Goal: Task Accomplishment & Management: Complete application form

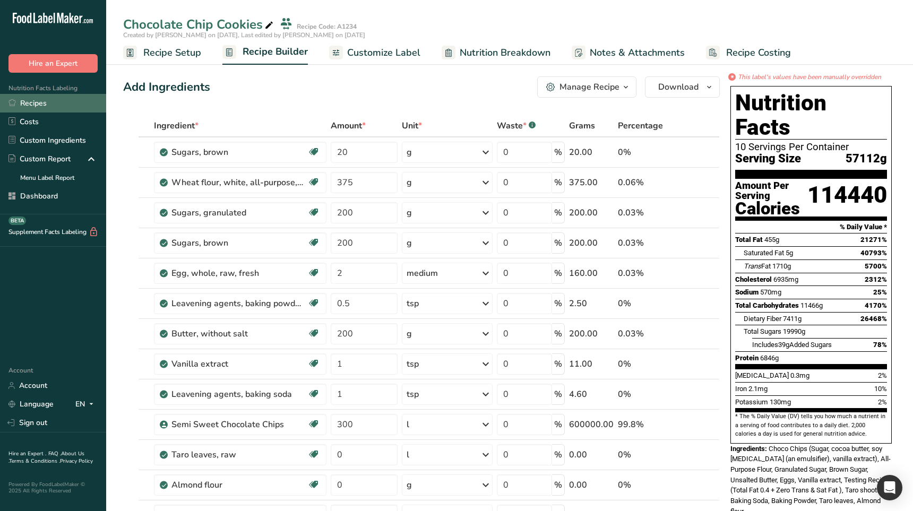
click at [56, 104] on link "Recipes" at bounding box center [53, 103] width 106 height 19
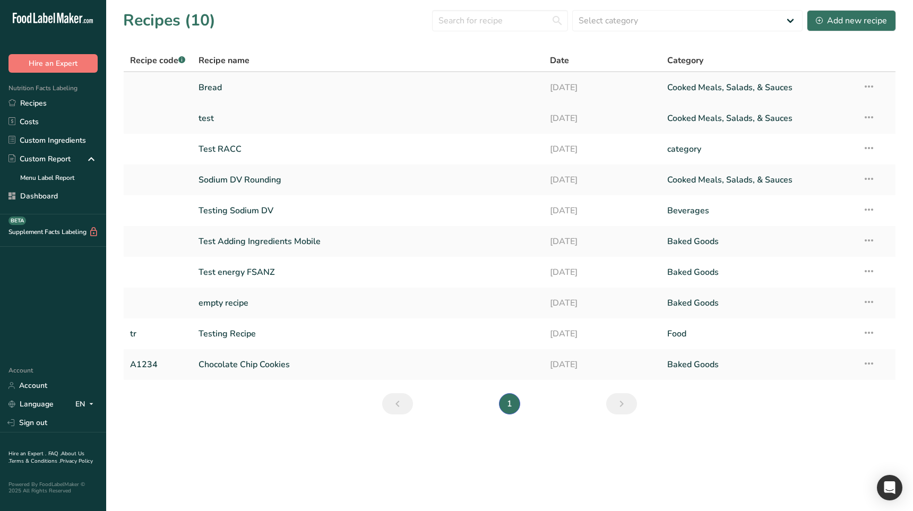
click at [264, 89] on link "Bread" at bounding box center [368, 87] width 339 height 22
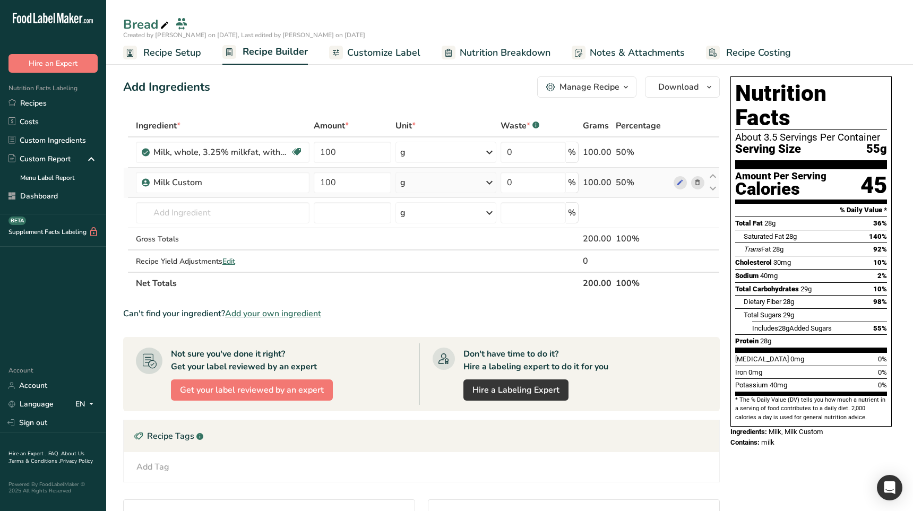
click at [491, 187] on icon at bounding box center [489, 182] width 13 height 19
click at [436, 343] on div "See more" at bounding box center [446, 344] width 89 height 11
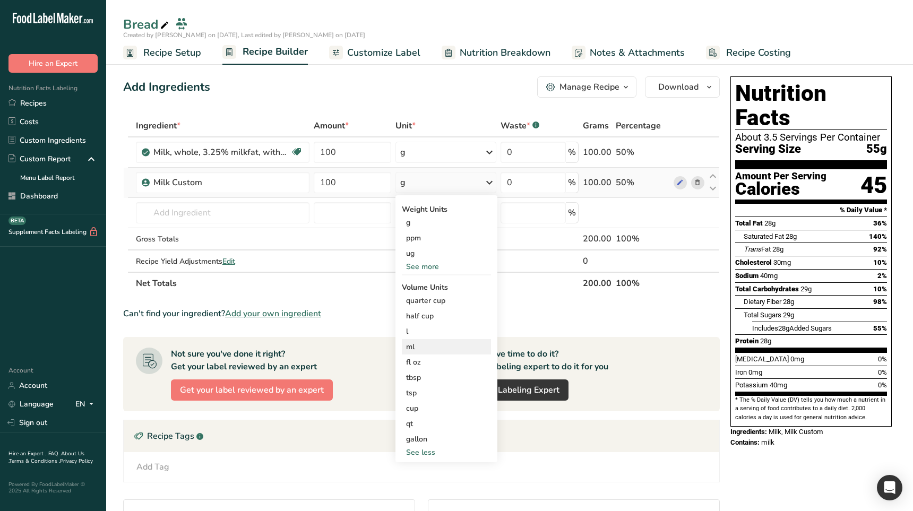
click at [418, 348] on div "ml" at bounding box center [446, 346] width 81 height 11
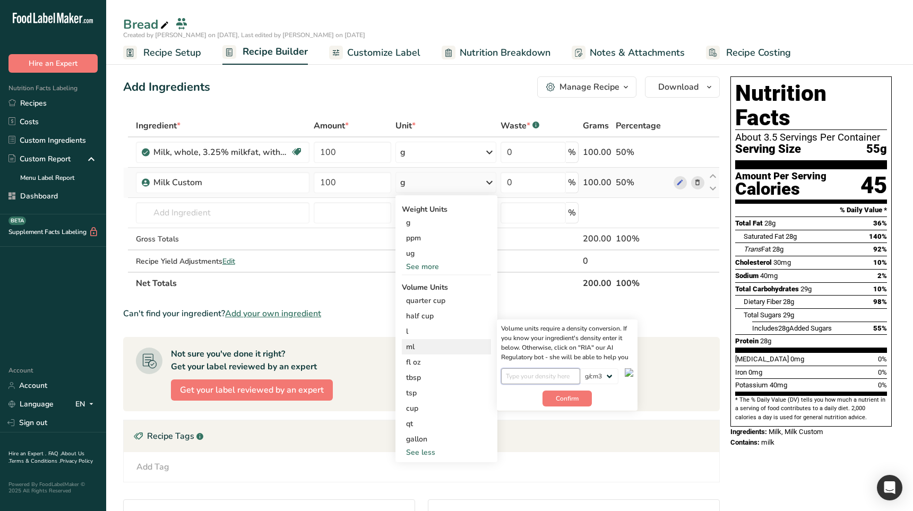
click at [536, 373] on input "number" at bounding box center [540, 377] width 79 height 16
type input "1.5"
click at [571, 399] on span "Confirm" at bounding box center [567, 399] width 23 height 10
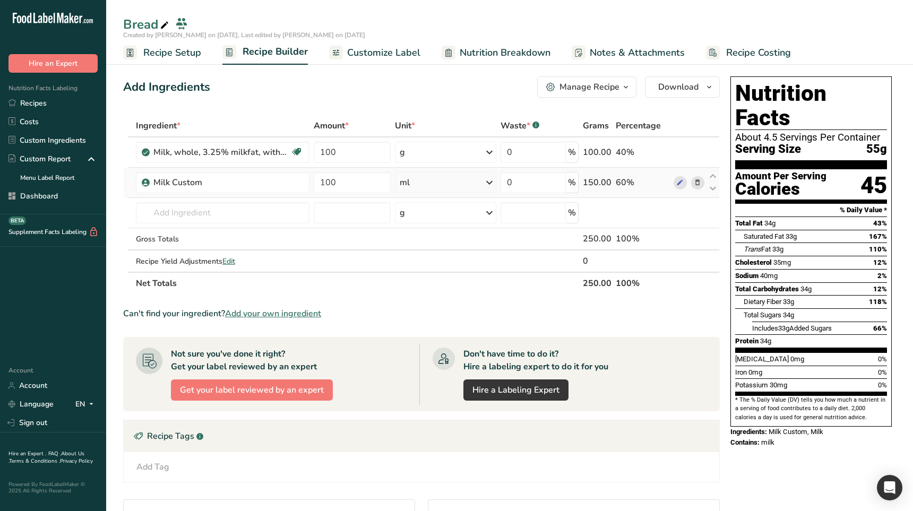
click at [441, 186] on div "ml" at bounding box center [445, 182] width 101 height 21
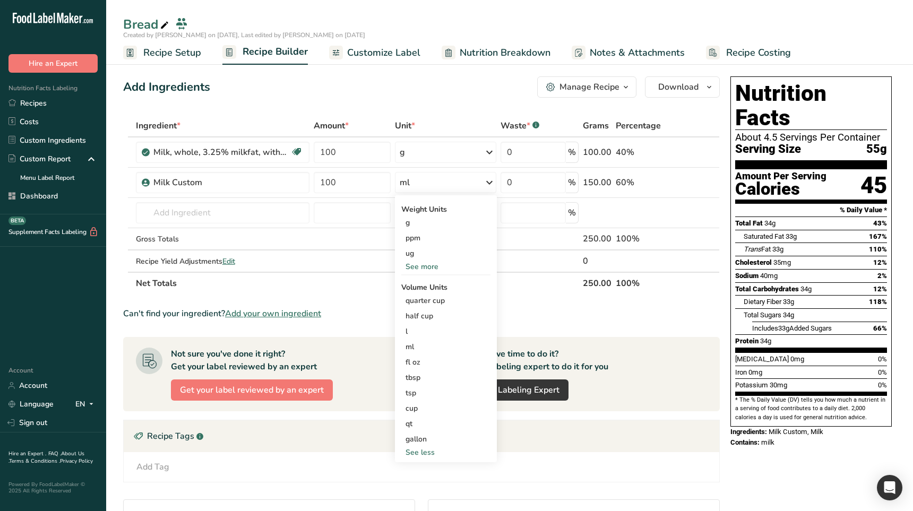
click at [485, 80] on div "Add Ingredients Manage Recipe Delete Recipe Duplicate Recipe Scale Recipe Save …" at bounding box center [421, 86] width 597 height 21
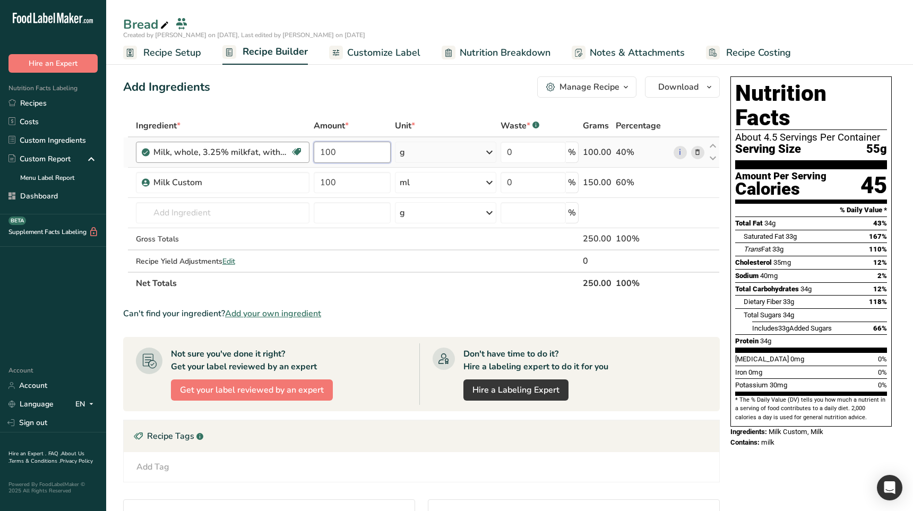
drag, startPoint x: 343, startPoint y: 155, endPoint x: 307, endPoint y: 152, distance: 36.2
click at [307, 152] on tr "Milk, whole, 3.25% milkfat, without added vitamin A and vitamin D Essential for…" at bounding box center [422, 153] width 596 height 30
type input "110"
click at [272, 115] on div "Ingredient * Amount * Unit * Waste * .a-a{fill:#347362;}.b-a{fill:#fff;} Grams …" at bounding box center [421, 205] width 597 height 180
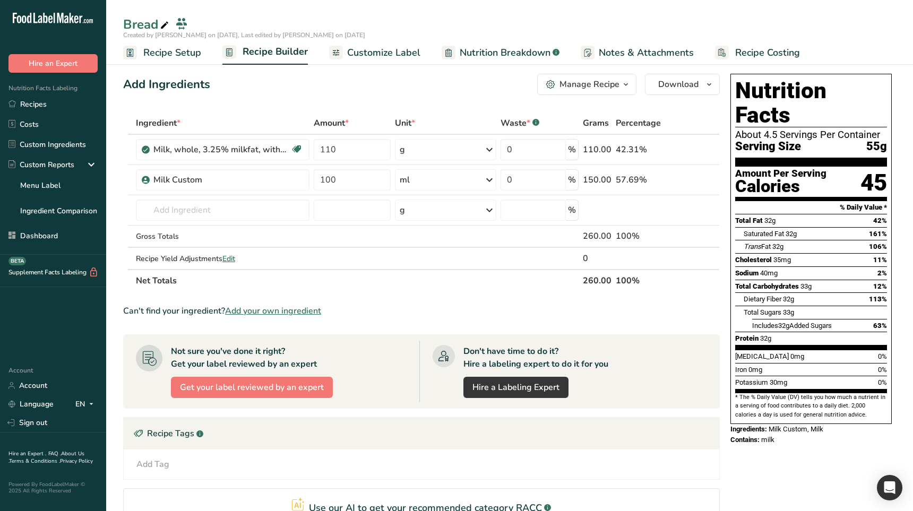
scroll to position [2, 0]
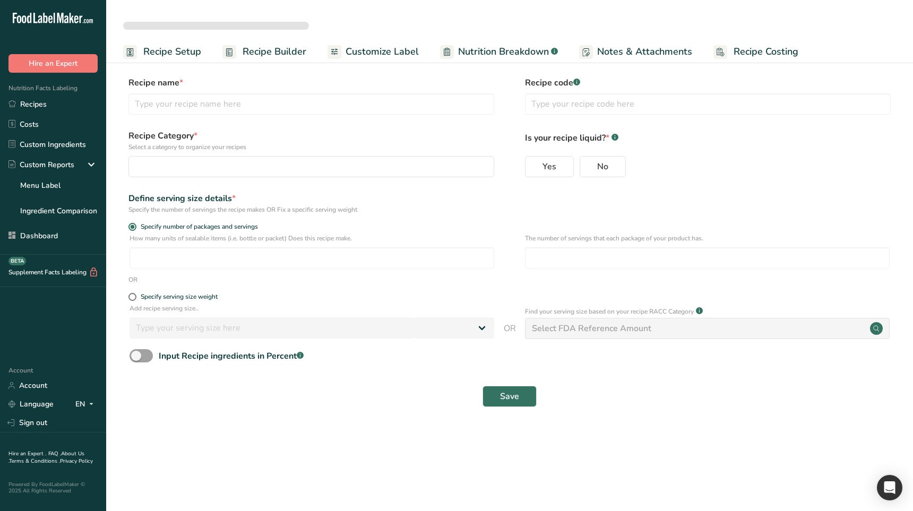
select select
type input "Bread"
radio input "true"
radio input "false"
radio input "true"
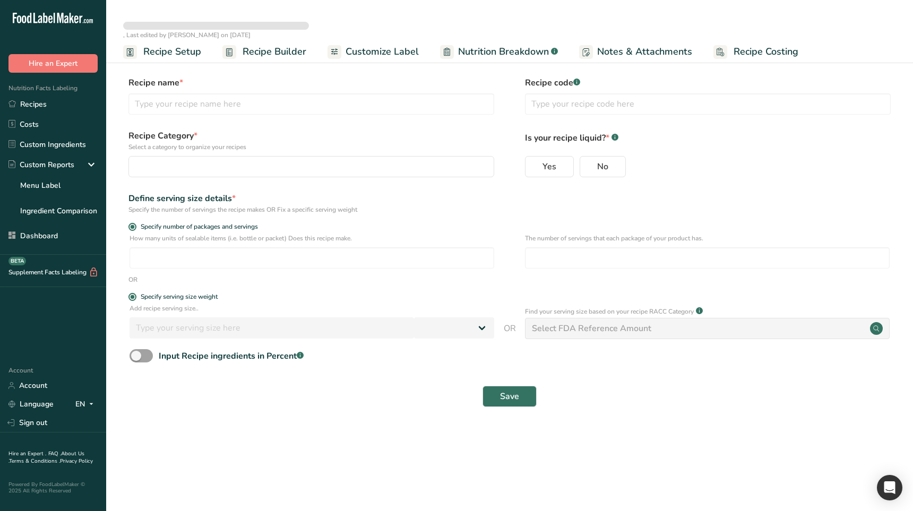
type input "50"
select select "0"
click at [613, 397] on div "Save" at bounding box center [510, 396] width 760 height 21
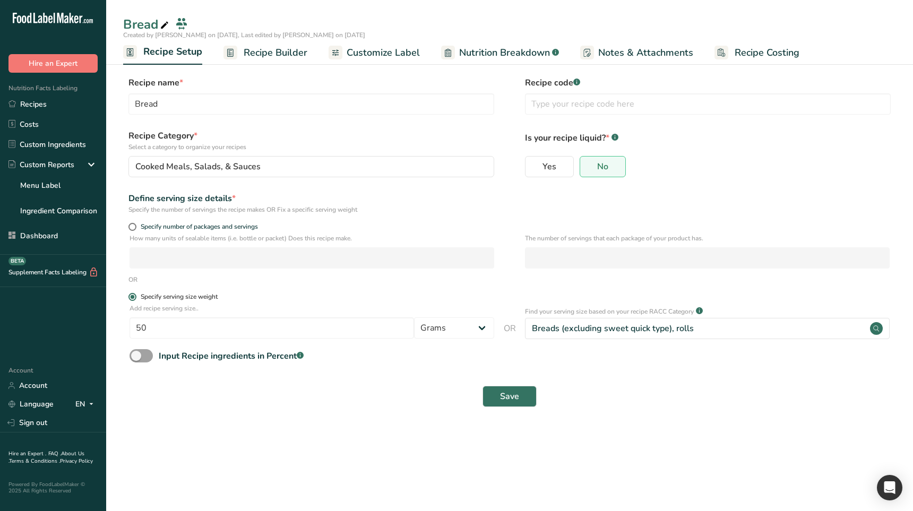
click at [188, 296] on div "Specify serving size weight" at bounding box center [179, 297] width 77 height 8
click at [135, 296] on input "Specify serving size weight" at bounding box center [132, 297] width 7 height 7
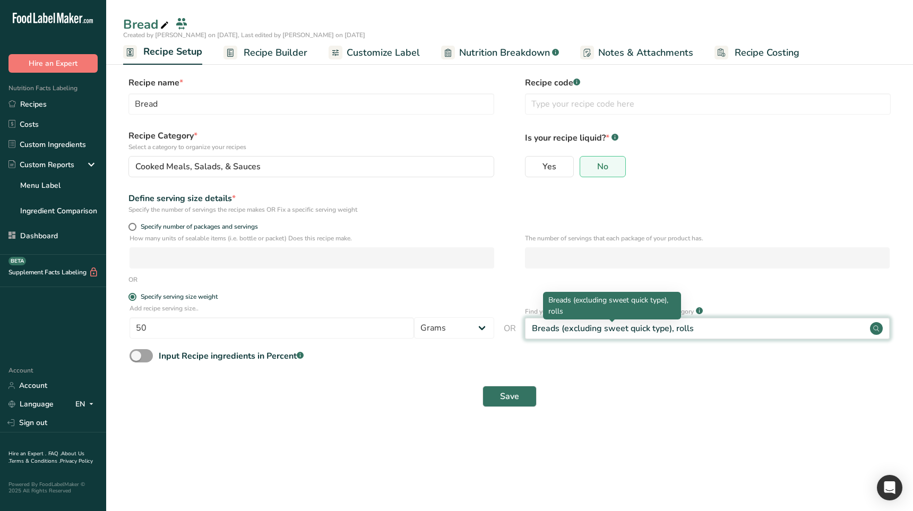
click at [580, 324] on div "Breads (excluding sweet quick type), rolls" at bounding box center [613, 328] width 162 height 13
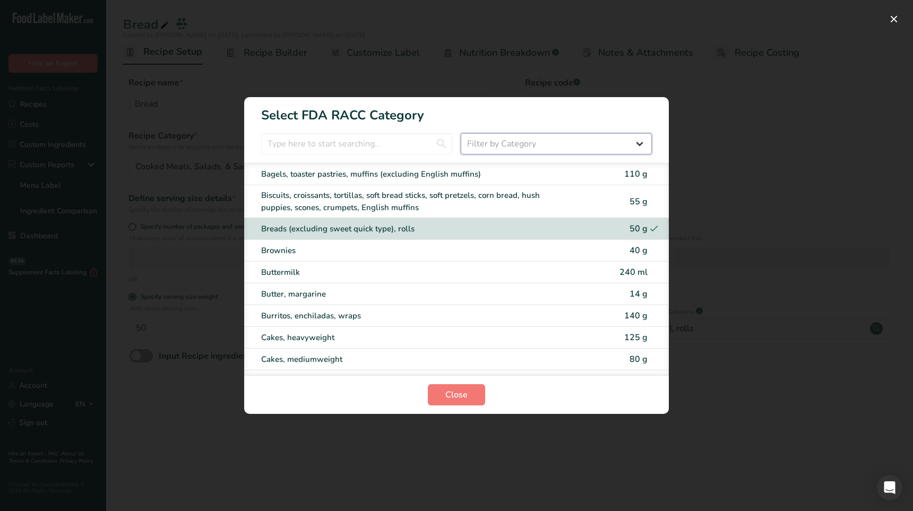
click at [530, 139] on select "Filter by Category All Cereals and other grain products (Children 1–3 years) Eg…" at bounding box center [556, 143] width 191 height 21
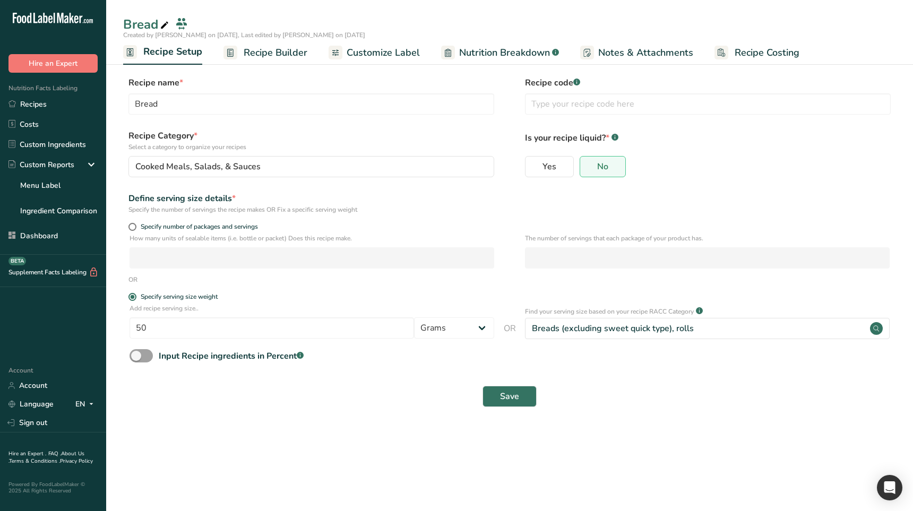
click at [390, 471] on main "Bread Created by Ahmad Ibrahim on 2025-08-15, Last edited by Ahmad Ibrahim on 2…" at bounding box center [456, 255] width 913 height 511
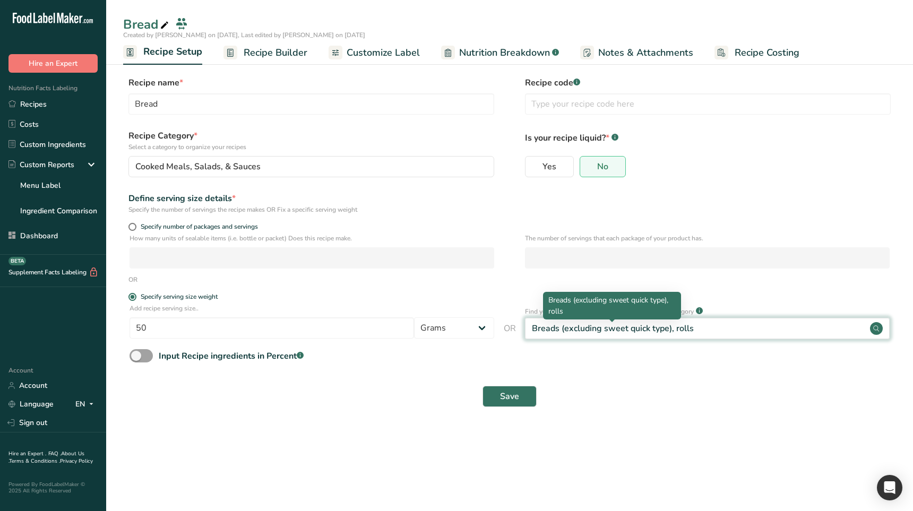
click at [666, 330] on div "Breads (excluding sweet quick type), rolls" at bounding box center [613, 328] width 162 height 13
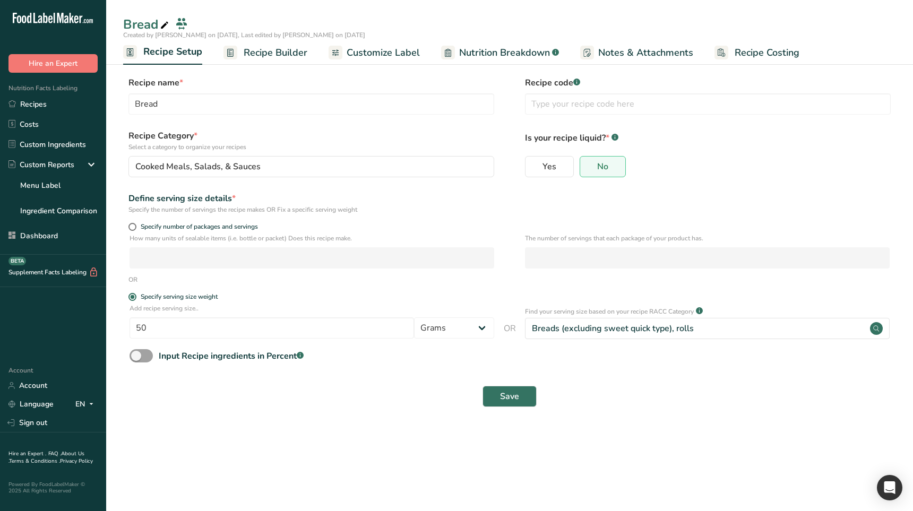
click at [250, 478] on main "Bread Created by Ahmad Ibrahim on 2025-08-15, Last edited by Ahmad Ibrahim on 2…" at bounding box center [456, 255] width 913 height 511
click at [433, 430] on section "Recipe name * Bread Recipe code .a-a{fill:#347362;}.b-a{fill:#fff;} Recipe Cate…" at bounding box center [509, 242] width 807 height 375
click at [326, 470] on main "Bread Created by Ahmad Ibrahim on 2025-08-15, Last edited by Ahmad Ibrahim on 2…" at bounding box center [456, 255] width 913 height 511
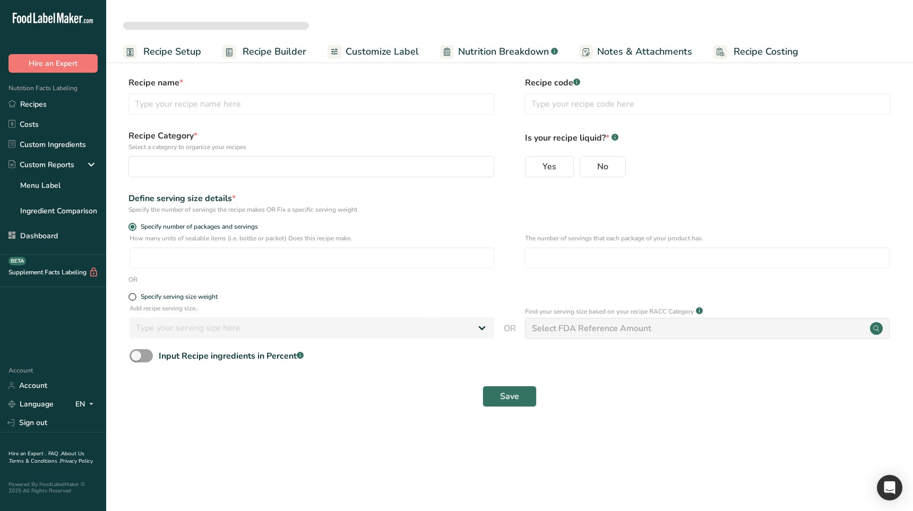
select select
type input "Bread"
radio input "true"
radio input "false"
radio input "true"
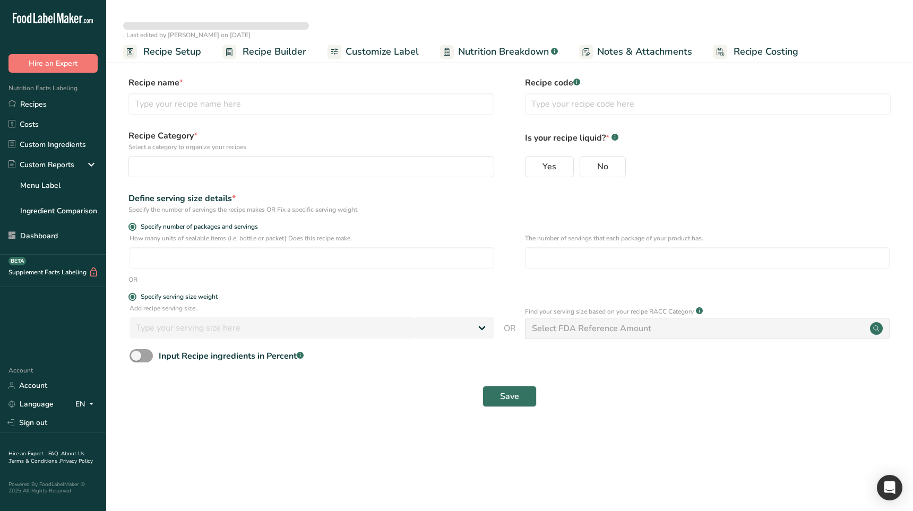
type input "50"
select select "0"
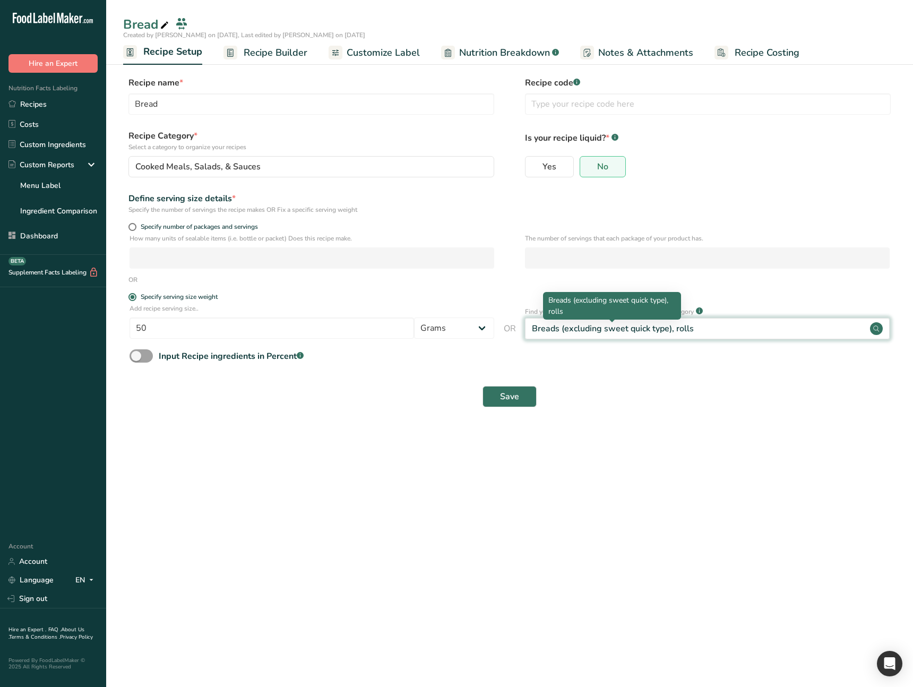
click at [615, 332] on div "Breads (excluding sweet quick type), rolls" at bounding box center [613, 328] width 162 height 13
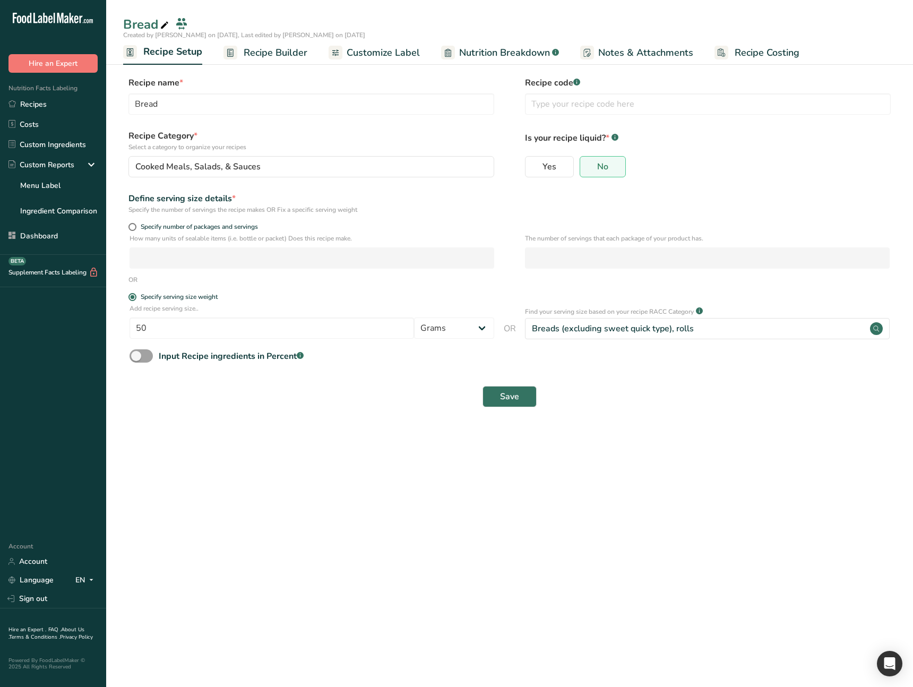
drag, startPoint x: 208, startPoint y: 441, endPoint x: 22, endPoint y: 449, distance: 185.5
click at [192, 441] on main "Bread Created by [PERSON_NAME] on [DATE], Last edited by [PERSON_NAME] on [DATE…" at bounding box center [456, 343] width 913 height 687
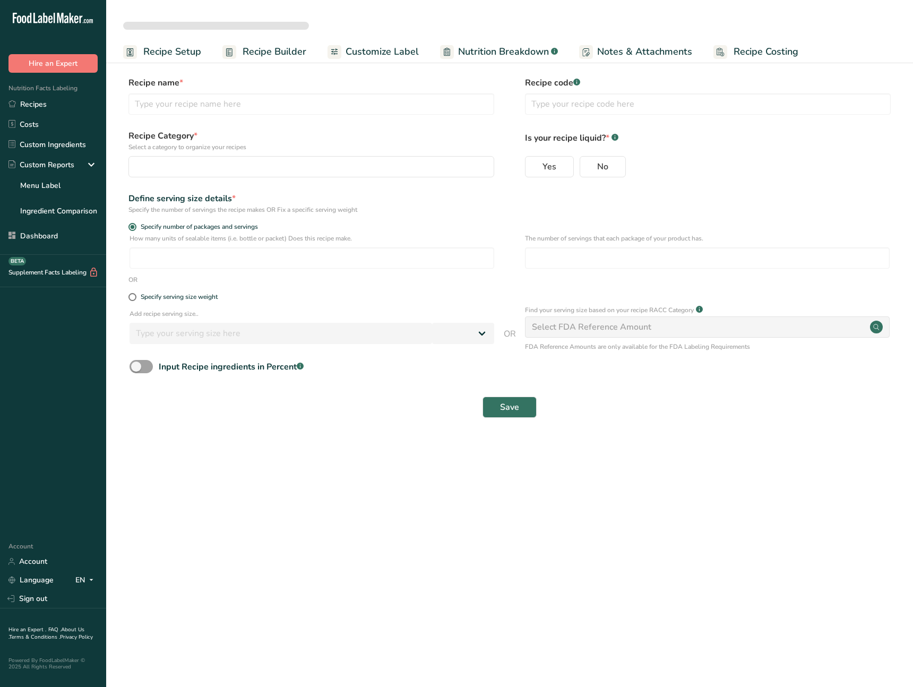
select select
type input "Bread"
radio input "true"
radio input "false"
radio input "true"
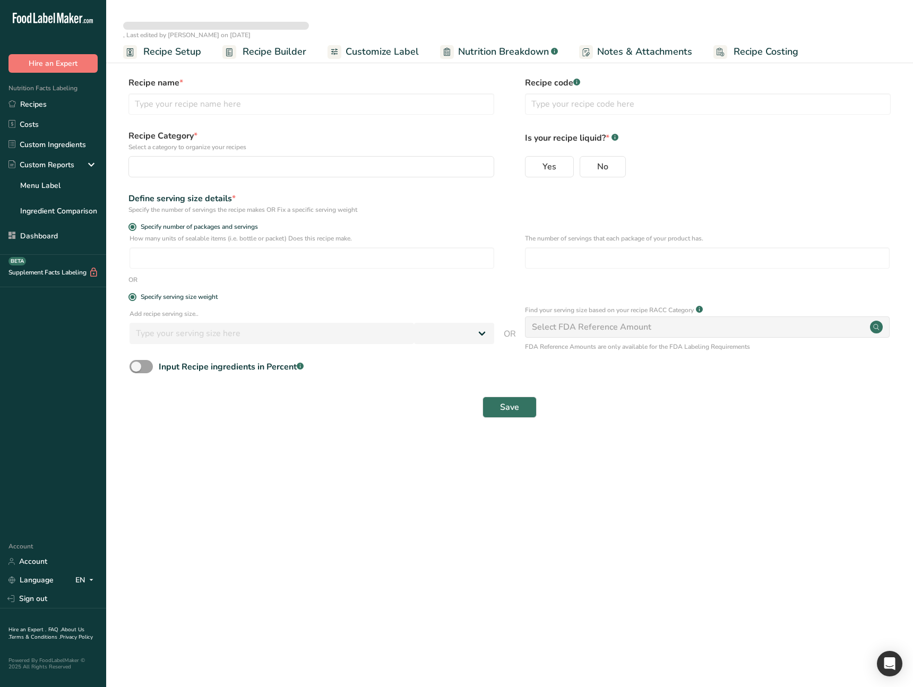
type input "50"
select select "0"
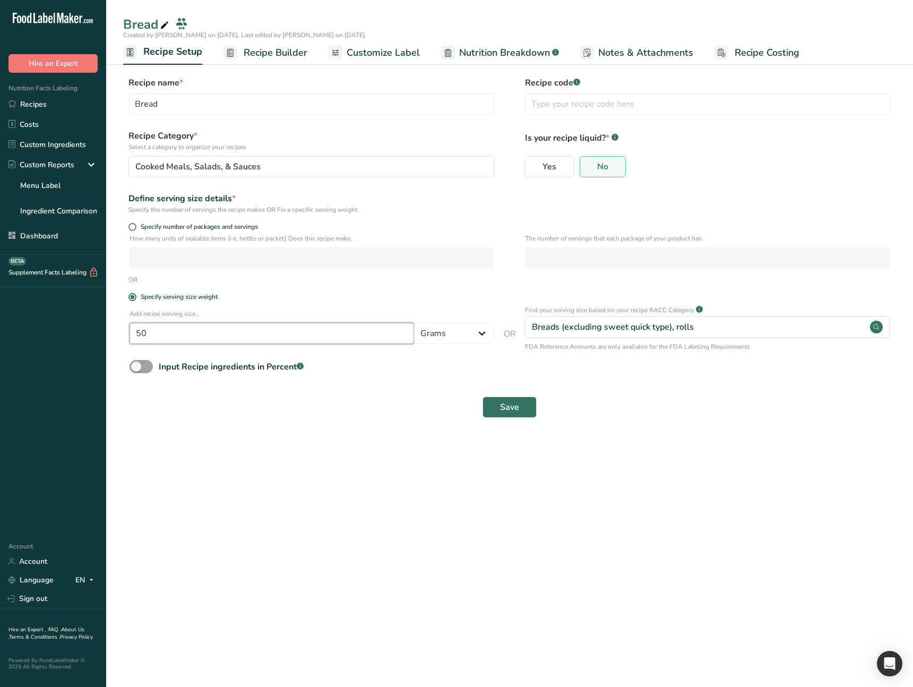
drag, startPoint x: 199, startPoint y: 335, endPoint x: 95, endPoint y: 325, distance: 104.0
click at [95, 325] on div ".a-20{fill:#fff;} Hire an Expert Nutrition Facts Labeling Recipes Costs Custom …" at bounding box center [456, 343] width 913 height 687
click at [346, 456] on main "Bread Created by [PERSON_NAME] on [DATE], Last edited by [PERSON_NAME] on [DATE…" at bounding box center [456, 343] width 913 height 687
click at [184, 324] on input "number" at bounding box center [272, 328] width 285 height 21
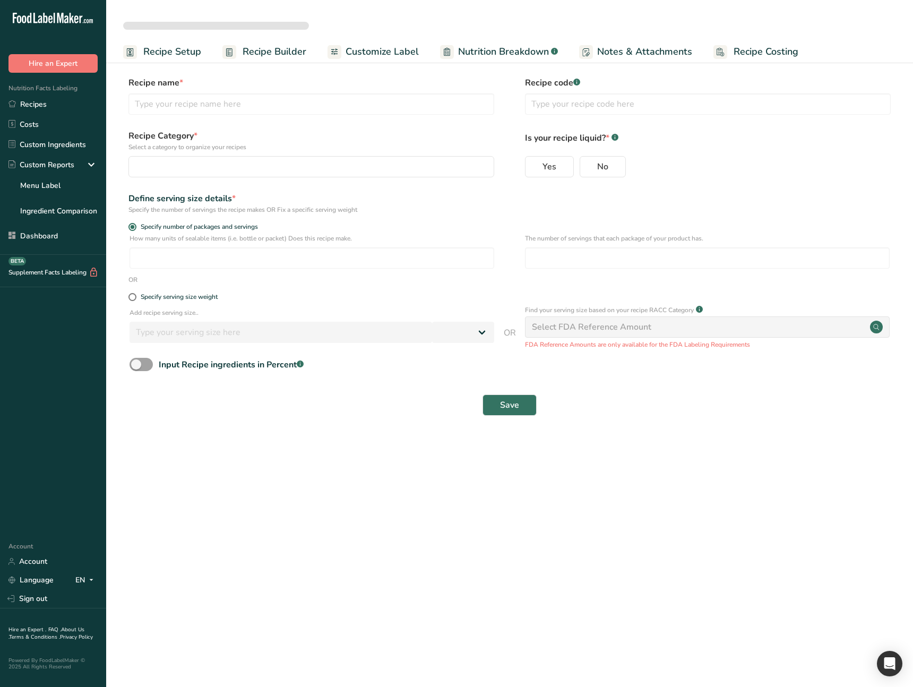
select select
type input "Bread"
radio input "true"
radio input "false"
radio input "true"
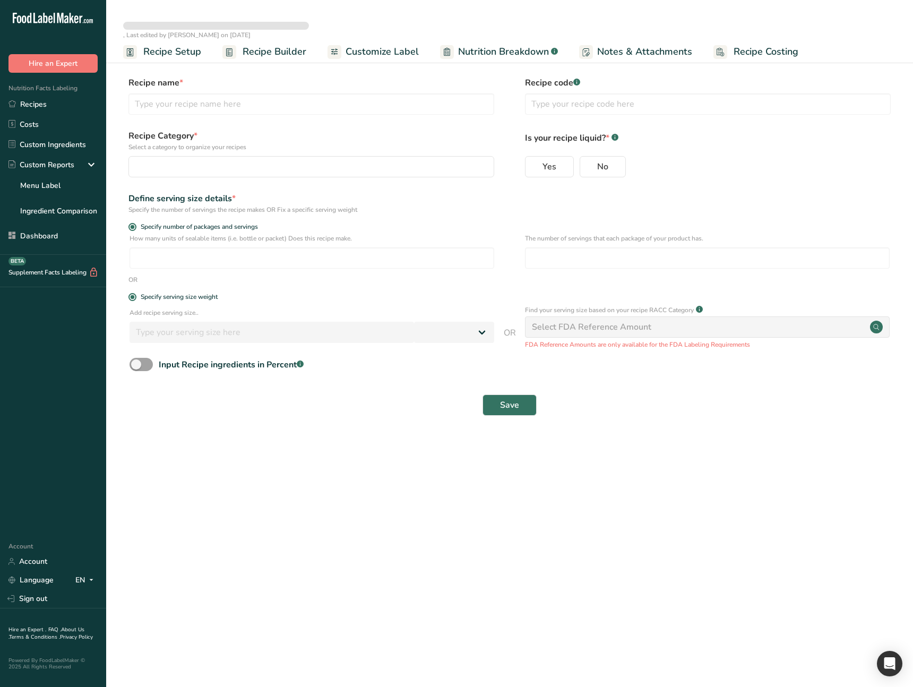
type input "50"
select select "0"
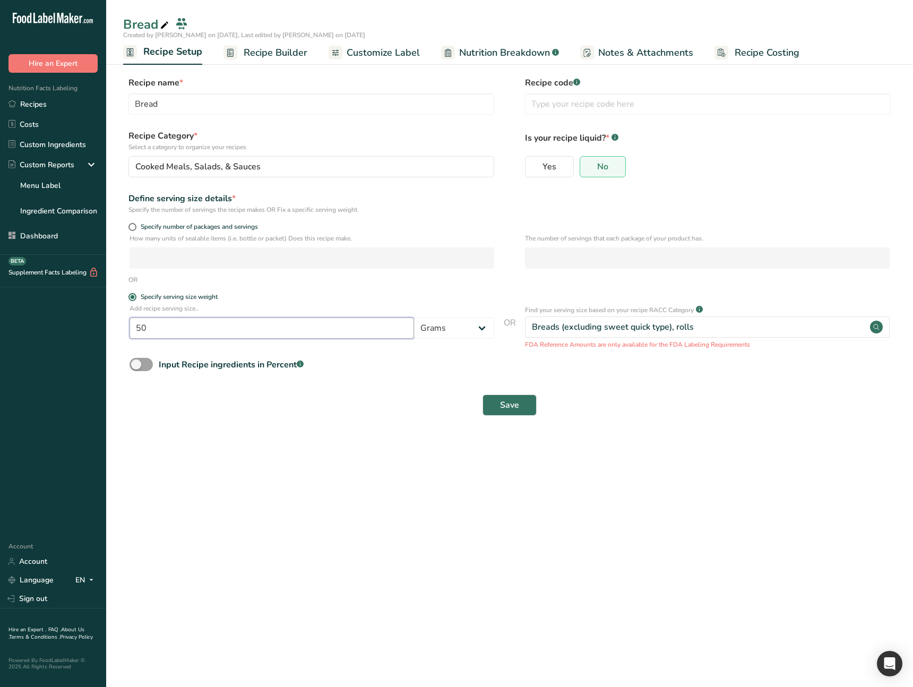
drag, startPoint x: 181, startPoint y: 334, endPoint x: 106, endPoint y: 329, distance: 75.0
click at [100, 325] on div ".a-20{fill:#fff;} Hire an Expert Nutrition Facts Labeling Recipes Costs Custom …" at bounding box center [456, 343] width 913 height 687
click at [318, 443] on main "Bread Created by [PERSON_NAME] on [DATE], Last edited by [PERSON_NAME] on [DATE…" at bounding box center [456, 343] width 913 height 687
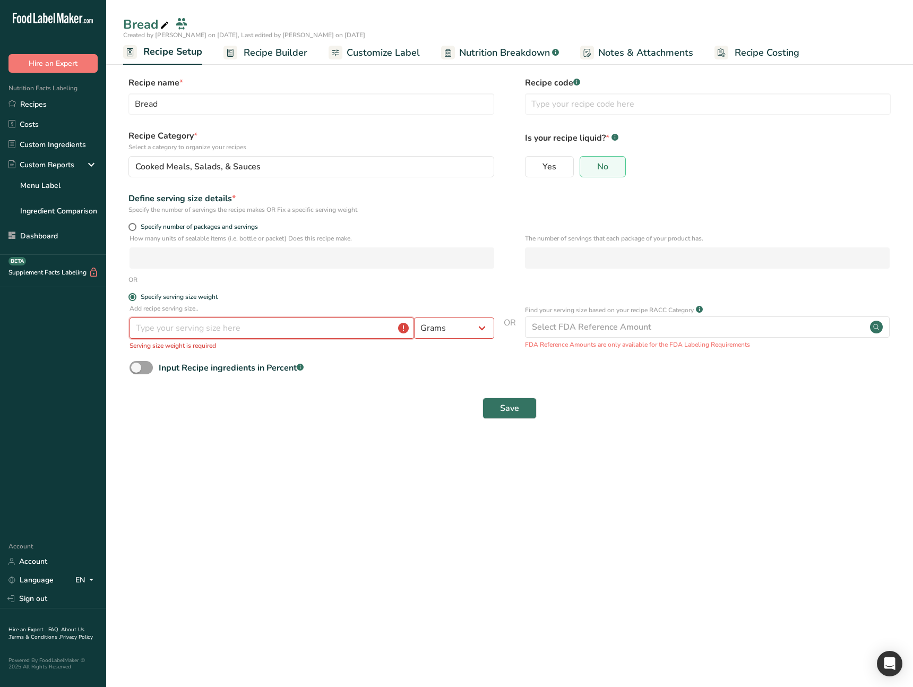
click at [216, 333] on input "number" at bounding box center [272, 328] width 285 height 21
click at [217, 331] on input "-0.003" at bounding box center [272, 328] width 285 height 21
type input "10"
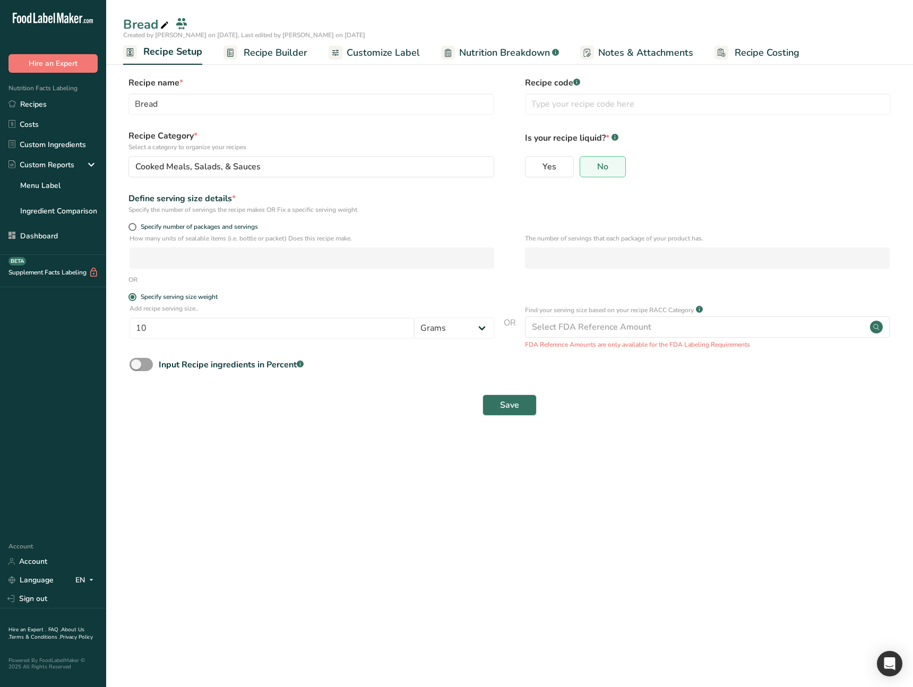
drag, startPoint x: 370, startPoint y: 543, endPoint x: 276, endPoint y: 419, distance: 155.4
click at [370, 542] on main "Bread Created by [PERSON_NAME] on [DATE], Last edited by [PERSON_NAME] on [DATE…" at bounding box center [456, 343] width 913 height 687
drag, startPoint x: 211, startPoint y: 331, endPoint x: 126, endPoint y: 323, distance: 85.4
click at [126, 323] on div "Add recipe serving size.. 10 Grams ppm ug kg mg mcg lb oz quarter cup half cup …" at bounding box center [509, 327] width 773 height 46
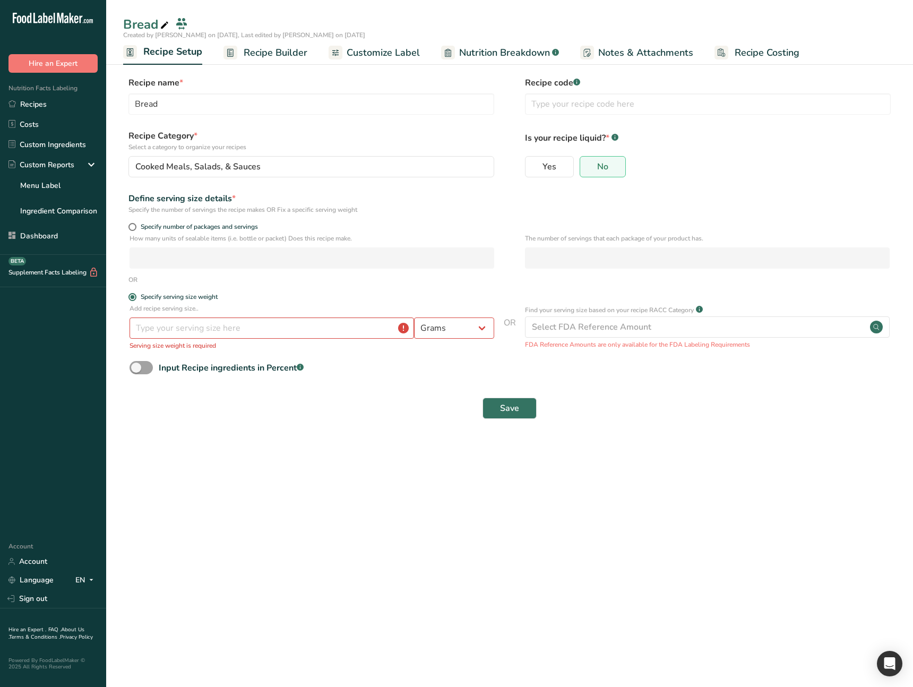
click at [338, 467] on main "Bread Created by [PERSON_NAME] on [DATE], Last edited by [PERSON_NAME] on [DATE…" at bounding box center [456, 343] width 913 height 687
click at [518, 349] on div "Add recipe serving size.. Grams ppm ug kg mg mcg lb oz quarter cup half cup l m…" at bounding box center [509, 328] width 773 height 49
click at [347, 550] on main "Bread Created by [PERSON_NAME] on [DATE], Last edited by [PERSON_NAME] on [DATE…" at bounding box center [456, 343] width 913 height 687
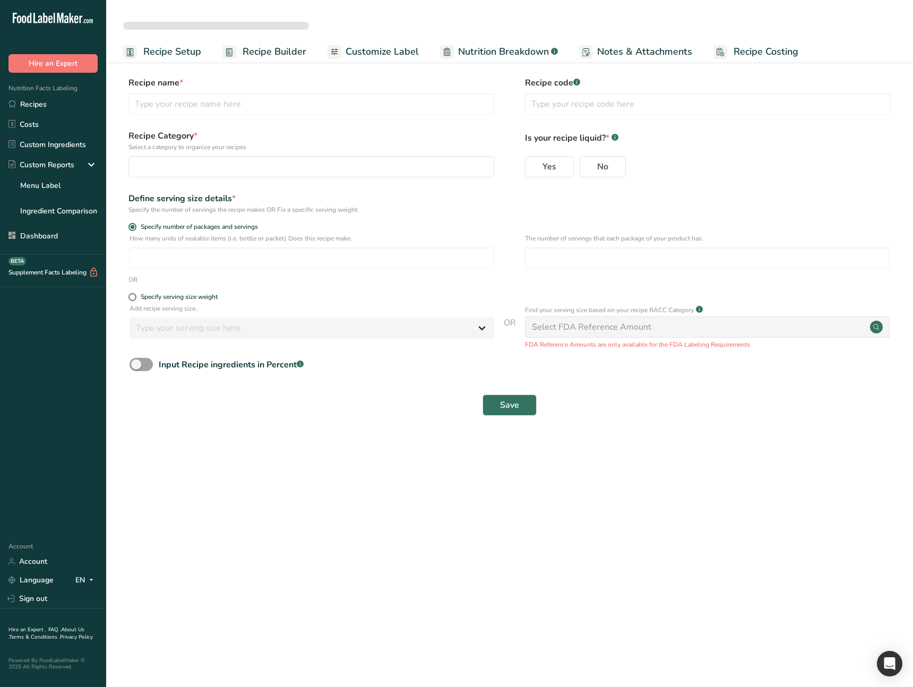
select select
type input "Bread"
radio input "true"
radio input "false"
radio input "true"
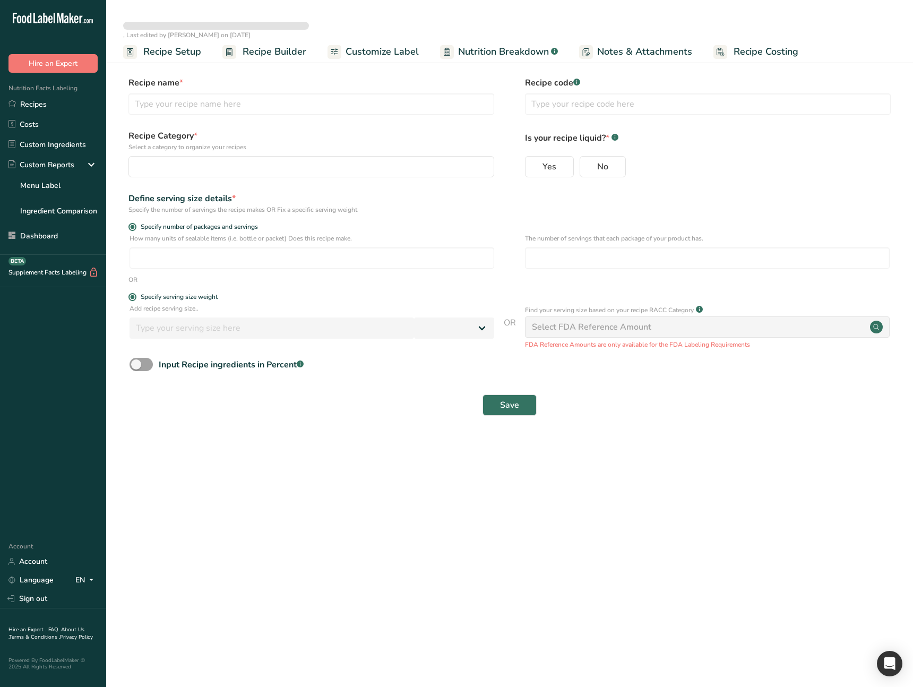
type input "50"
select select "0"
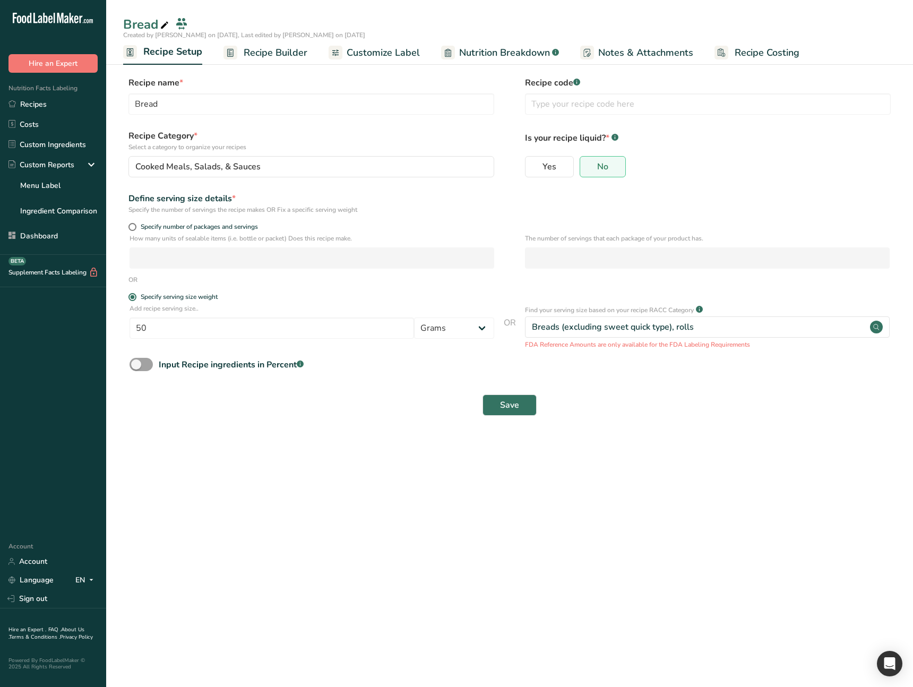
click at [358, 496] on main "Bread Created by [PERSON_NAME] on [DATE], Last edited by [PERSON_NAME] on [DATE…" at bounding box center [456, 343] width 913 height 687
click at [448, 486] on main "Bread Created by [PERSON_NAME] on [DATE], Last edited by [PERSON_NAME] on [DATE…" at bounding box center [456, 343] width 913 height 687
drag, startPoint x: 253, startPoint y: 330, endPoint x: 129, endPoint y: 322, distance: 124.6
click at [130, 322] on input "50" at bounding box center [272, 328] width 285 height 21
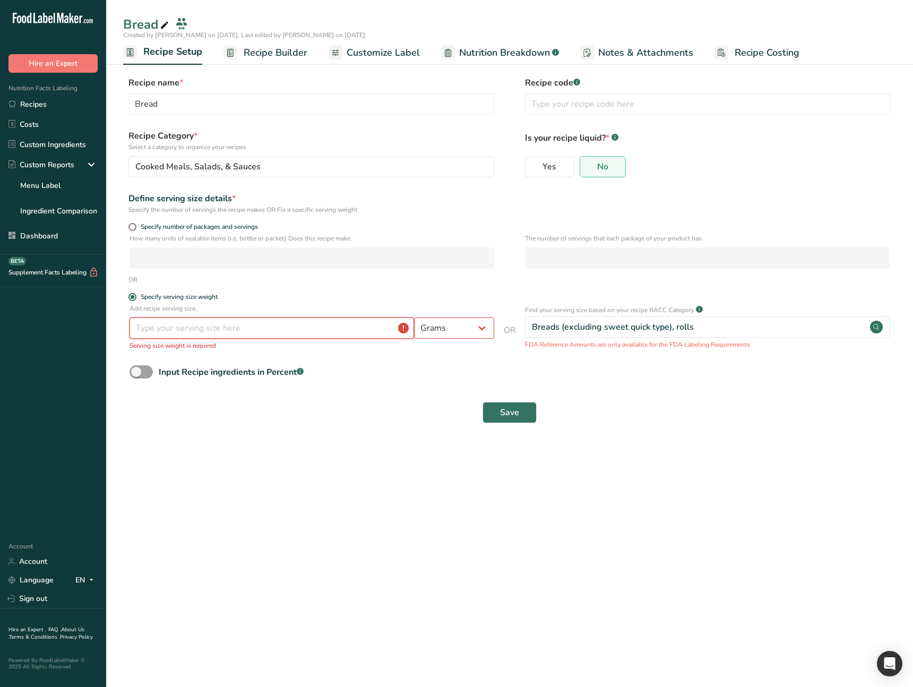
type input "1"
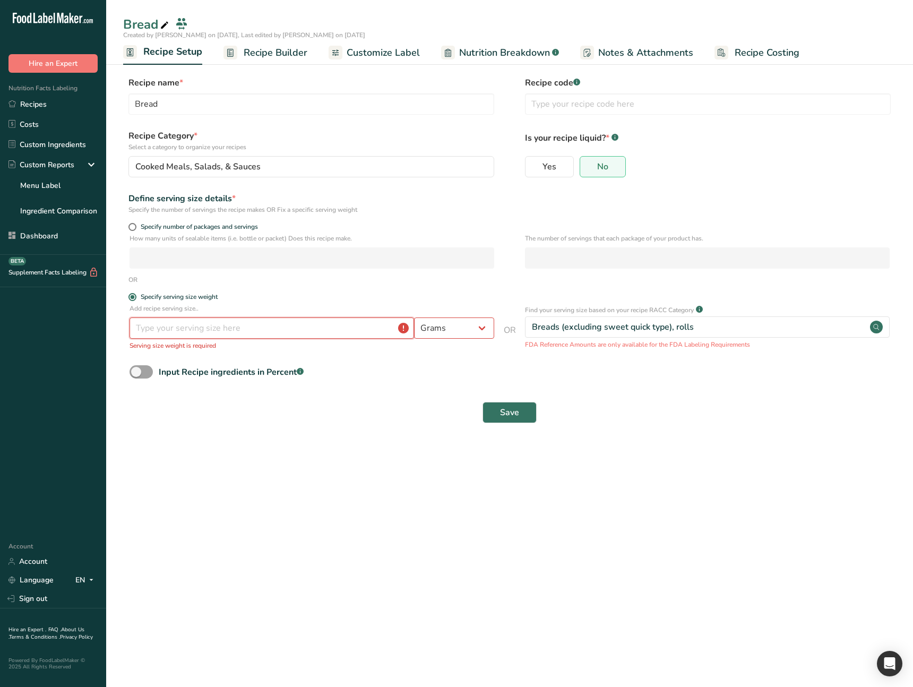
type input "1"
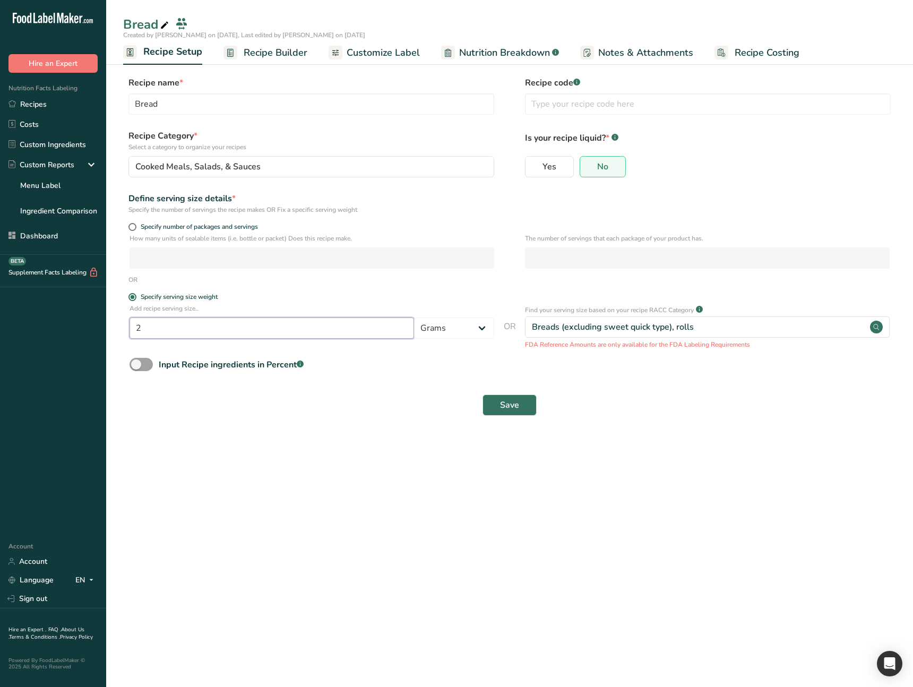
type input "2"
click at [262, 327] on input "2" at bounding box center [272, 328] width 285 height 21
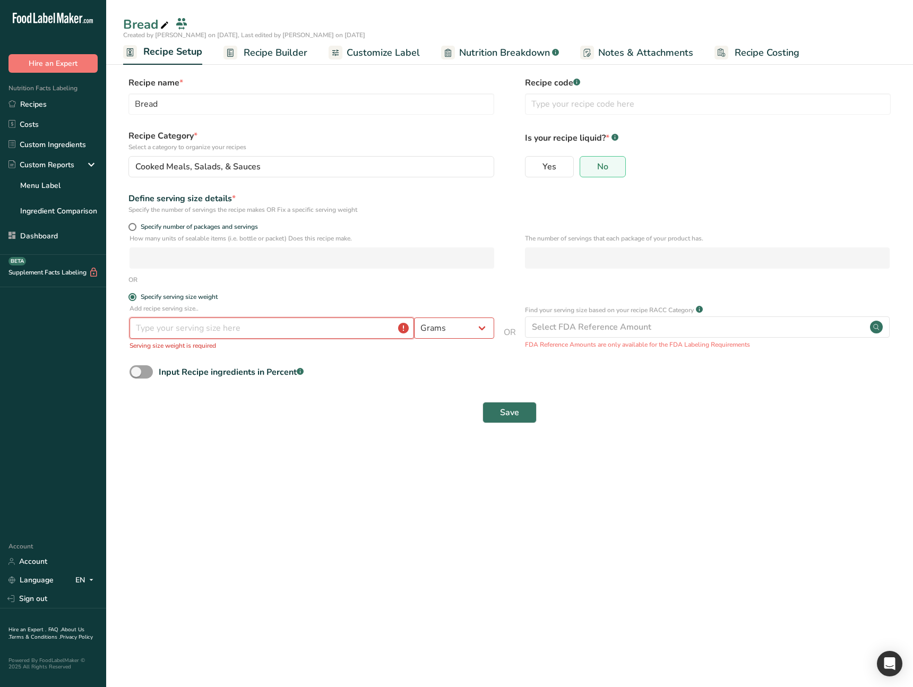
type input "2"
type input "5"
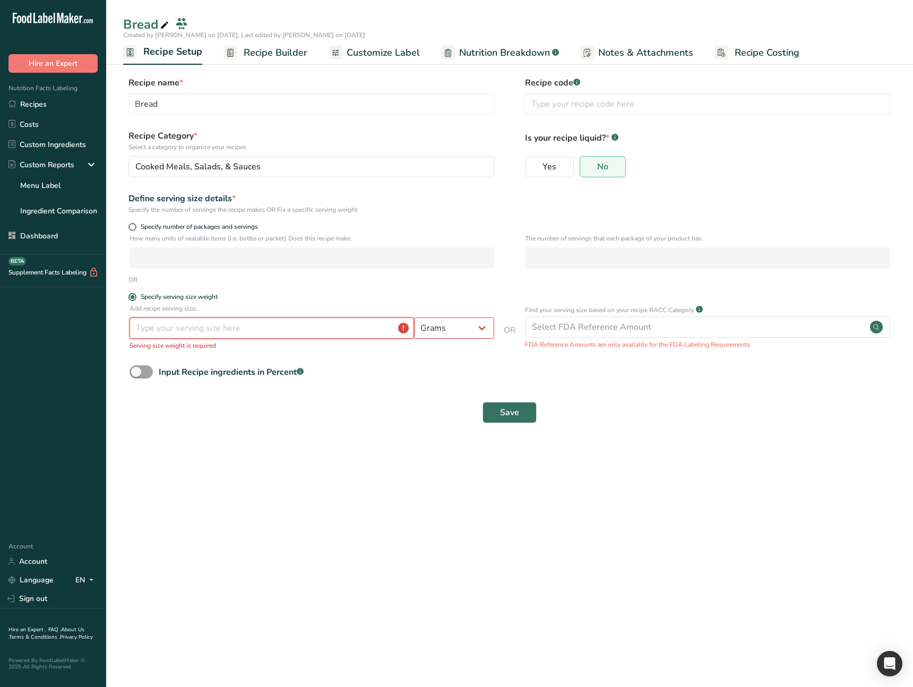
type input "5"
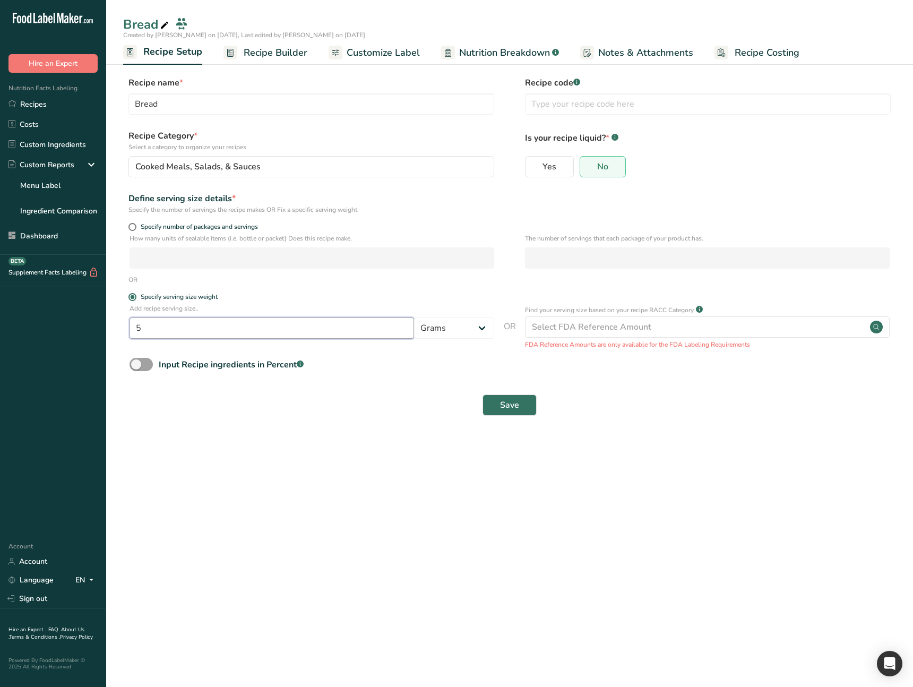
type input "5"
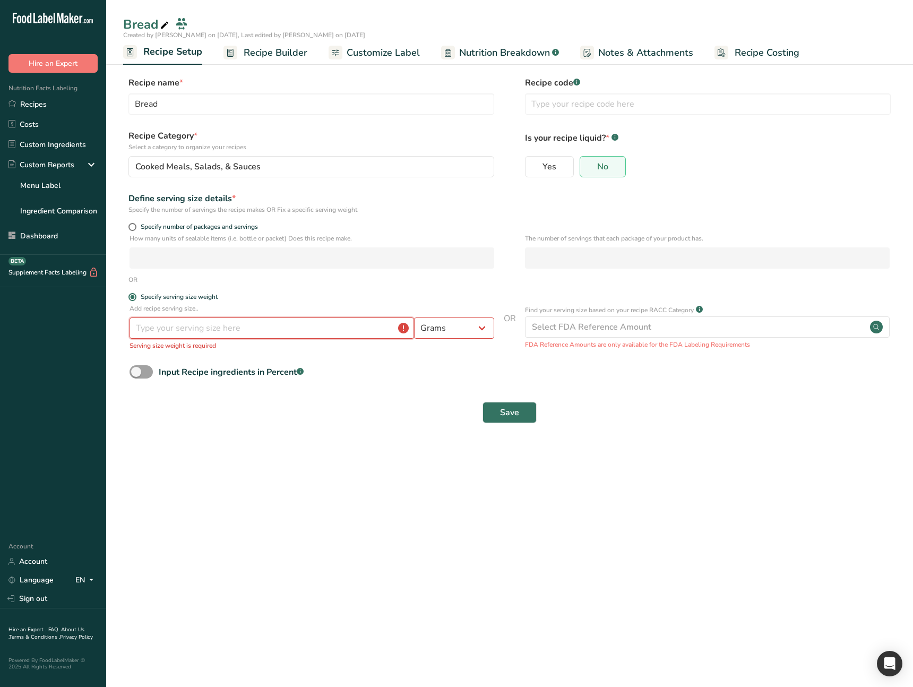
type input "5"
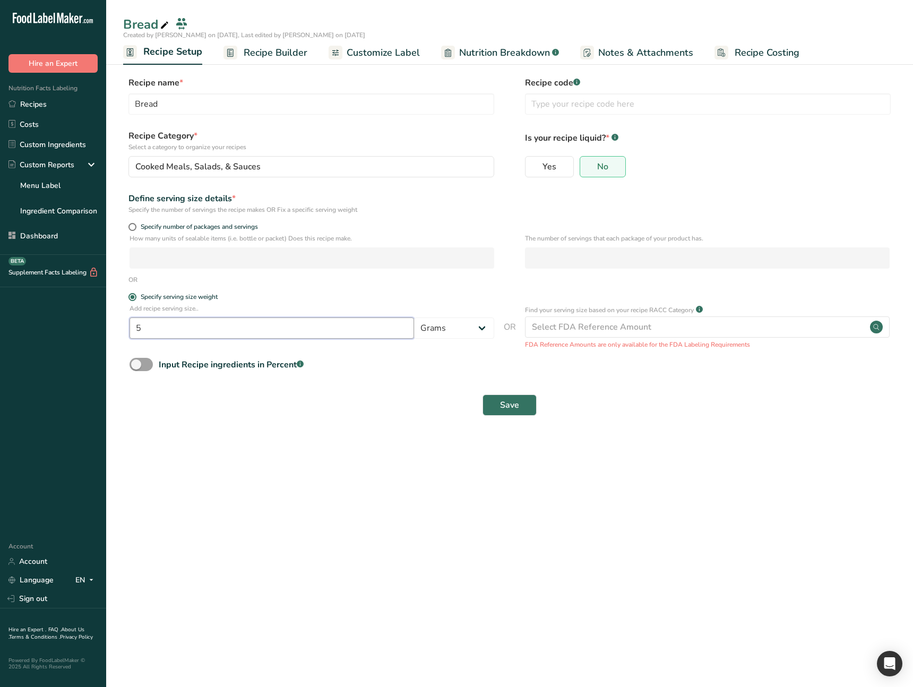
click at [184, 327] on input "5" at bounding box center [272, 328] width 285 height 21
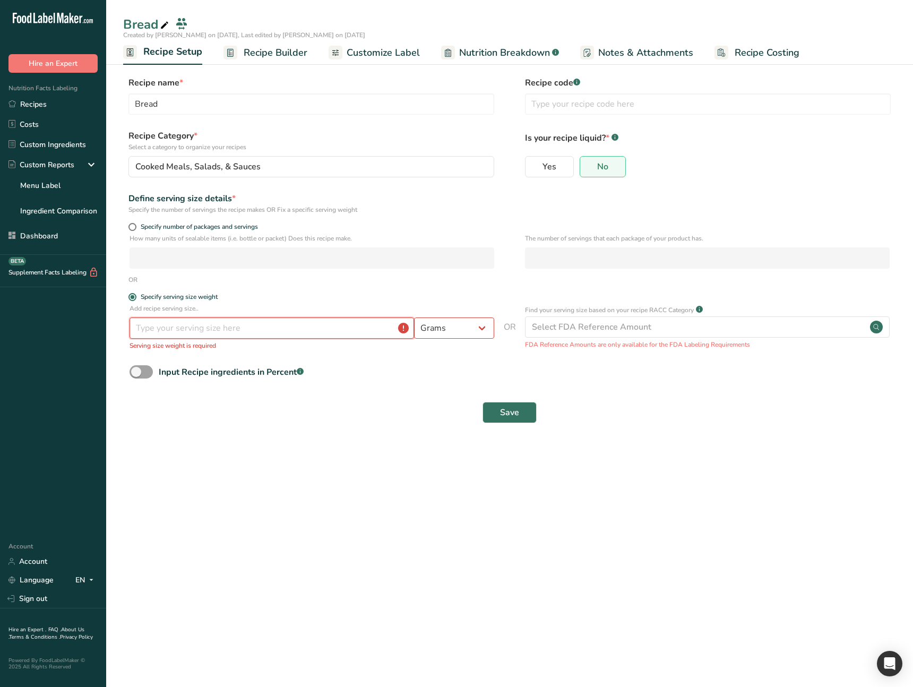
type input "5"
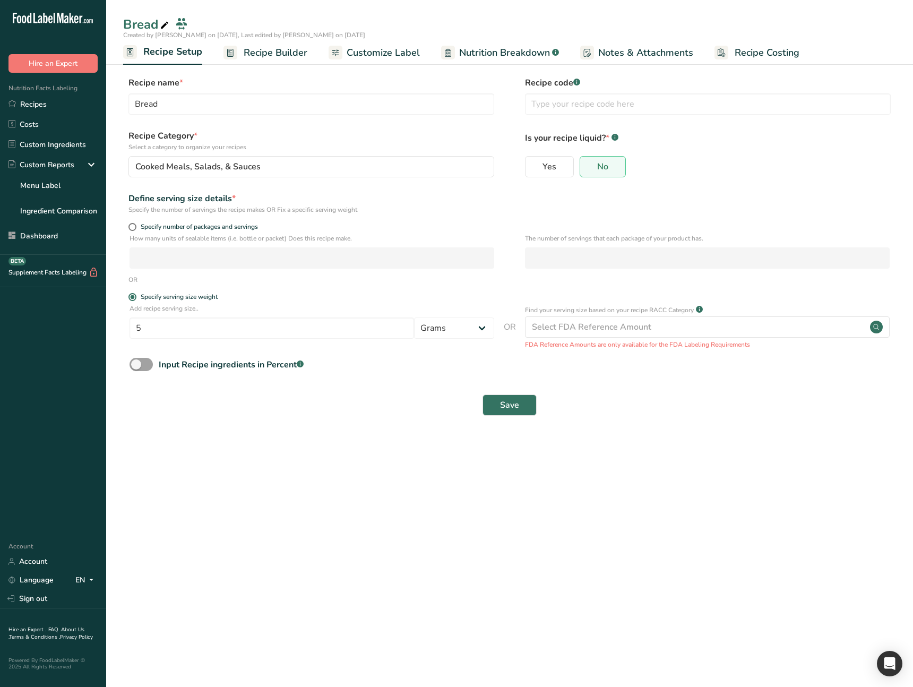
click at [366, 499] on main "Bread Created by [PERSON_NAME] on [DATE], Last edited by [PERSON_NAME] on [DATE…" at bounding box center [456, 343] width 913 height 687
click at [203, 225] on span "Specify number of packages and servings" at bounding box center [197, 227] width 122 height 8
click at [135, 225] on input "Specify number of packages and servings" at bounding box center [132, 227] width 7 height 7
radio input "true"
radio input "false"
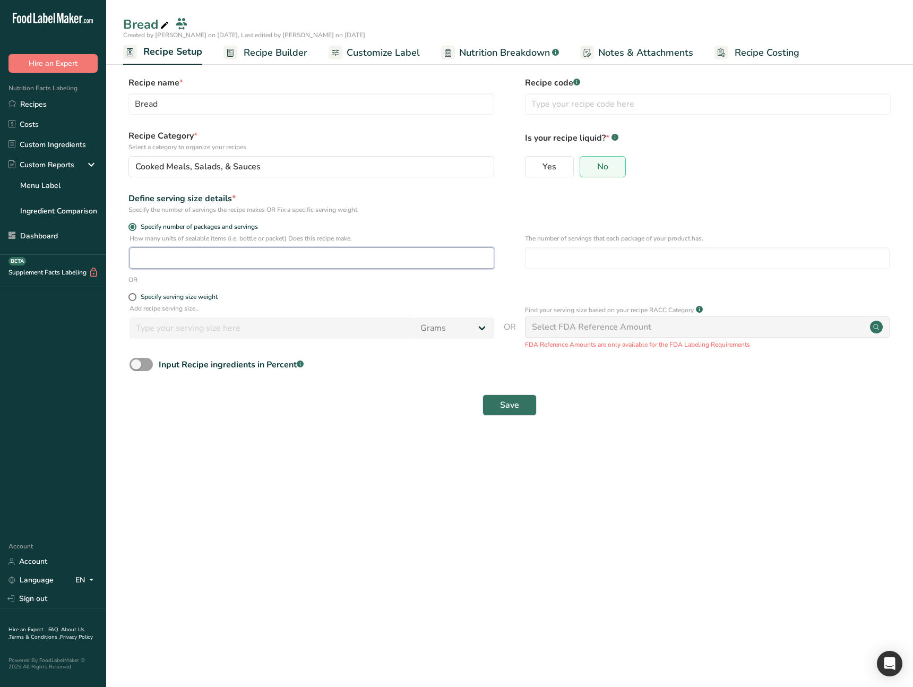
click at [200, 254] on input "number" at bounding box center [312, 257] width 365 height 21
type input "1"
click at [605, 258] on input "number" at bounding box center [707, 257] width 365 height 21
type input "6"
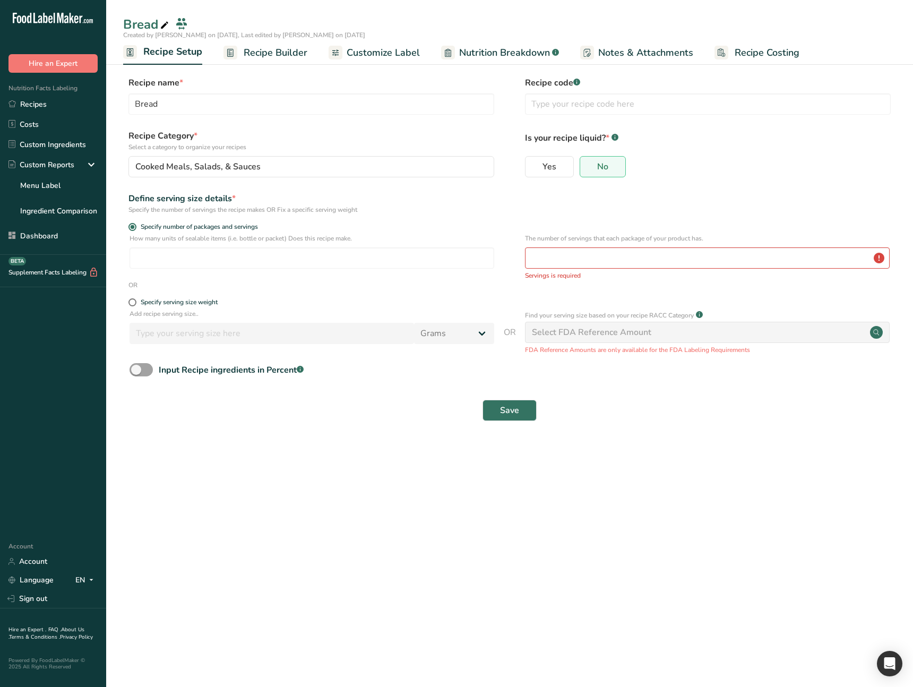
click at [477, 285] on div "OR" at bounding box center [509, 285] width 773 height 10
click at [136, 302] on span "Specify serving size weight" at bounding box center [176, 302] width 81 height 8
click at [135, 302] on input "Specify serving size weight" at bounding box center [132, 302] width 7 height 7
radio input "true"
radio input "false"
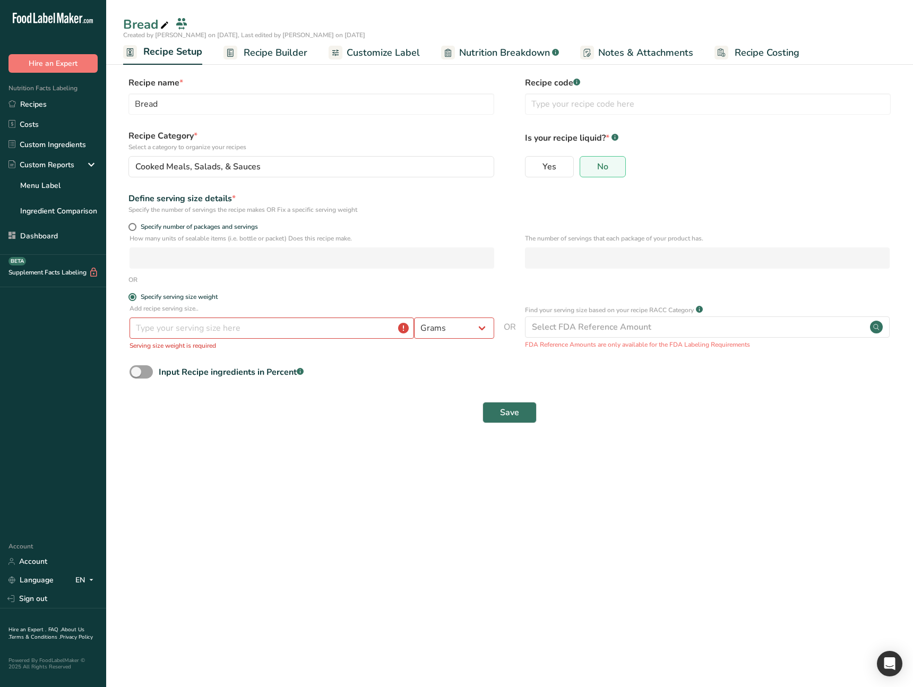
click at [405, 482] on main "Bread Created by Ahmad Ibrahim on 2025-08-15, Last edited by Ahmad Ibrahim on 2…" at bounding box center [456, 343] width 913 height 687
click at [525, 351] on div "Find your serving size based on your recipe RACC Category .a-a{fill:#347362;}.b…" at bounding box center [707, 330] width 365 height 53
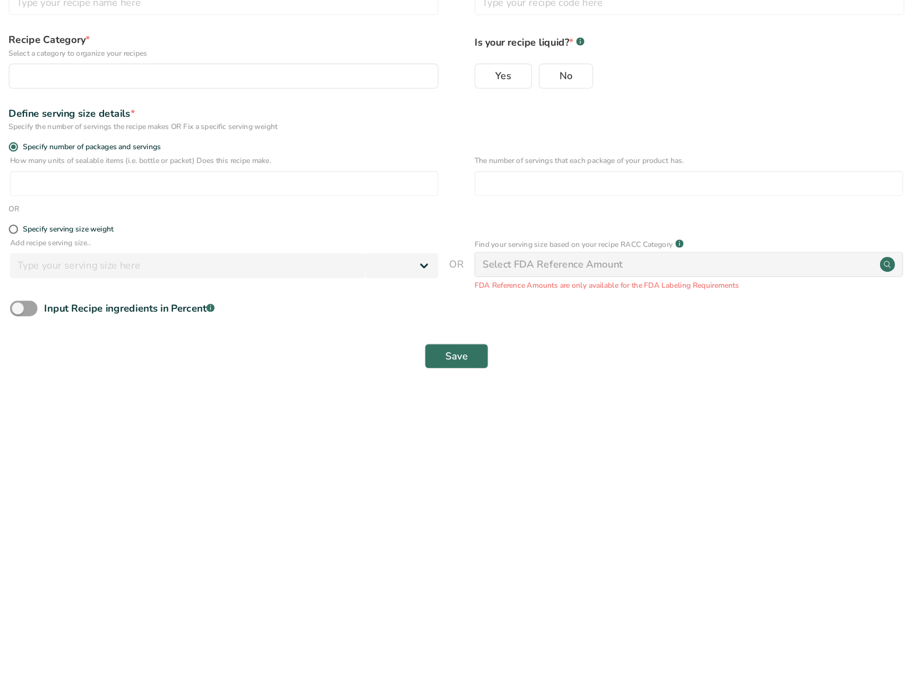
select select
click at [138, 295] on span "Specify serving size weight" at bounding box center [176, 297] width 81 height 8
click at [135, 295] on input "Specify serving size weight" at bounding box center [132, 297] width 7 height 7
radio input "true"
type input "Bread"
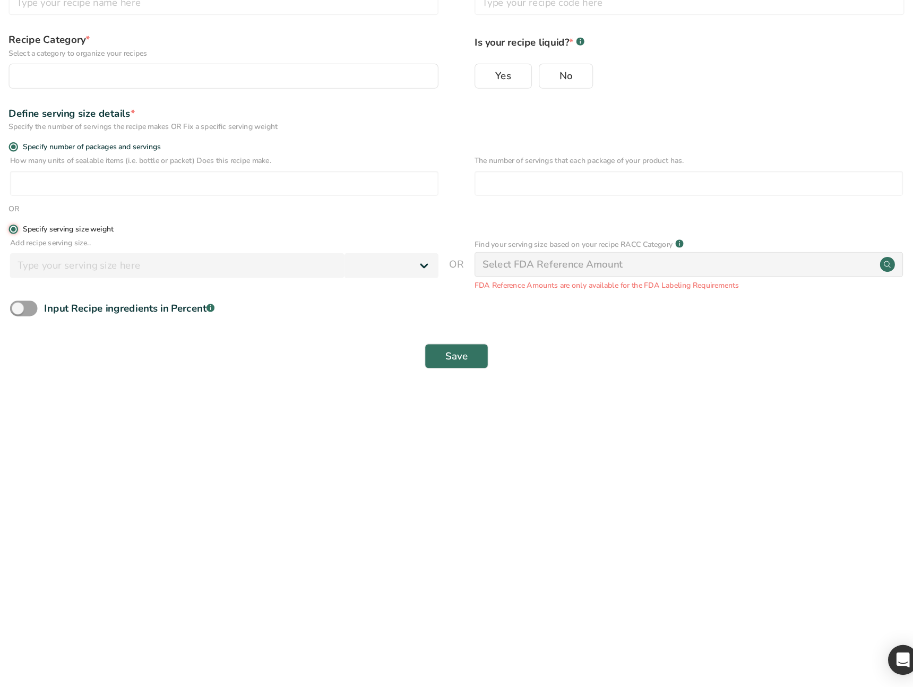
radio input "true"
radio input "false"
type input "50"
select select "0"
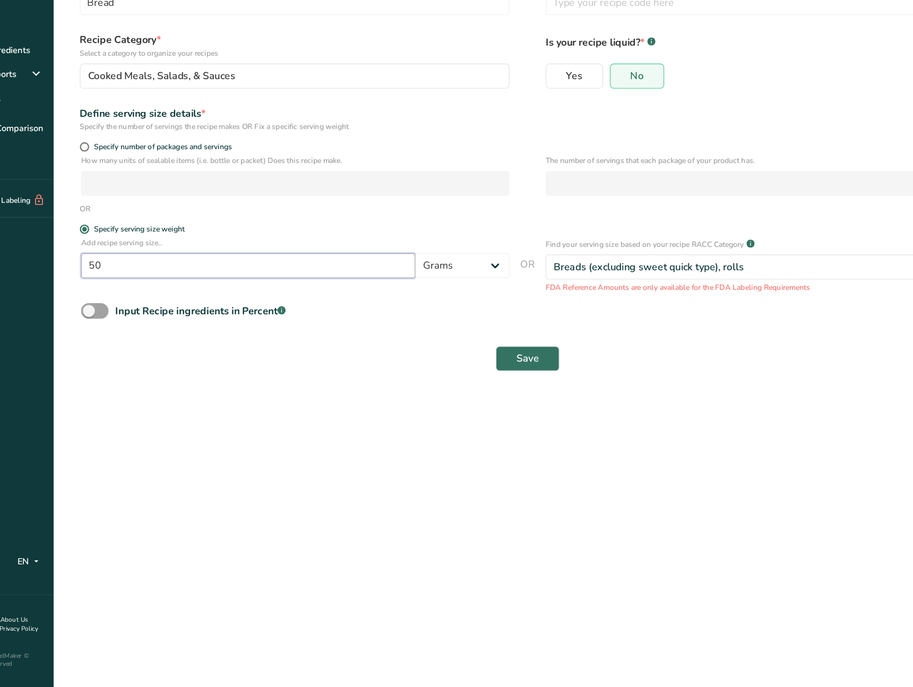
drag, startPoint x: 160, startPoint y: 325, endPoint x: 118, endPoint y: 323, distance: 42.0
click at [118, 323] on section "Recipe name * Bread Recipe code .a-a{fill:#347362;}.b-a{fill:#fff;} Recipe Cate…" at bounding box center [509, 248] width 807 height 386
type input "4"
drag, startPoint x: 386, startPoint y: 468, endPoint x: 377, endPoint y: 460, distance: 12.0
click at [388, 468] on main "Bread Created by Ahmad Ibrahim on 2025-08-15, Last edited by Ahmad Ibrahim on 2…" at bounding box center [456, 343] width 913 height 687
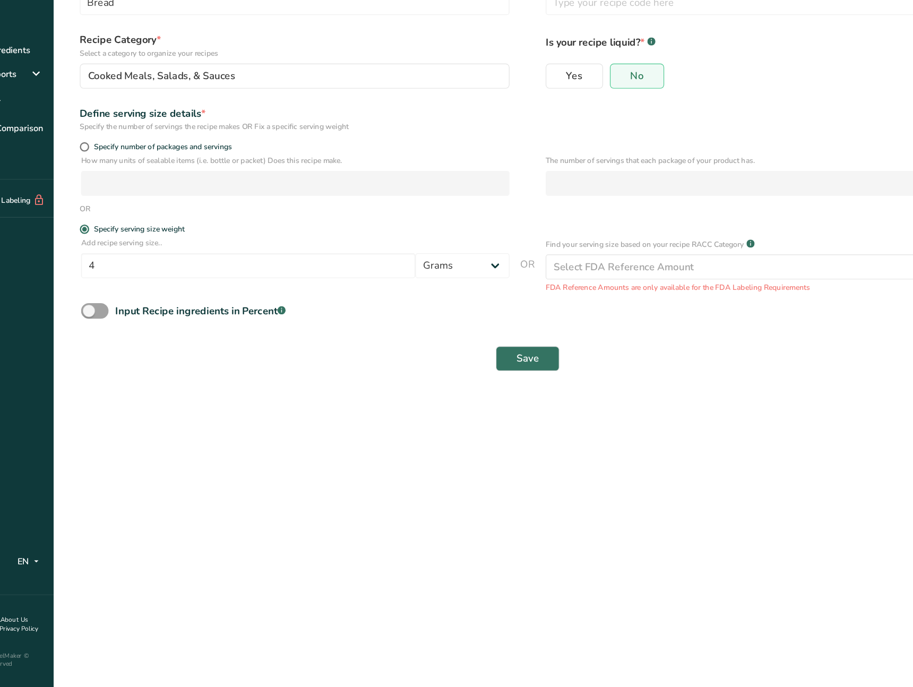
drag, startPoint x: 769, startPoint y: 412, endPoint x: 758, endPoint y: 409, distance: 10.8
click at [761, 411] on div "Save" at bounding box center [510, 407] width 760 height 21
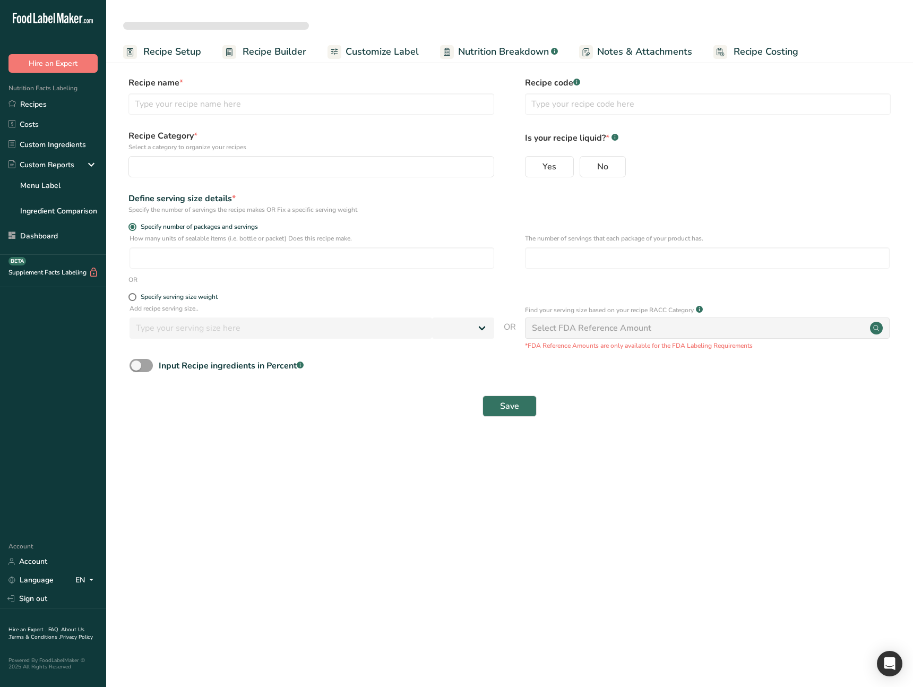
select select
type input "Bread"
radio input "true"
radio input "false"
radio input "true"
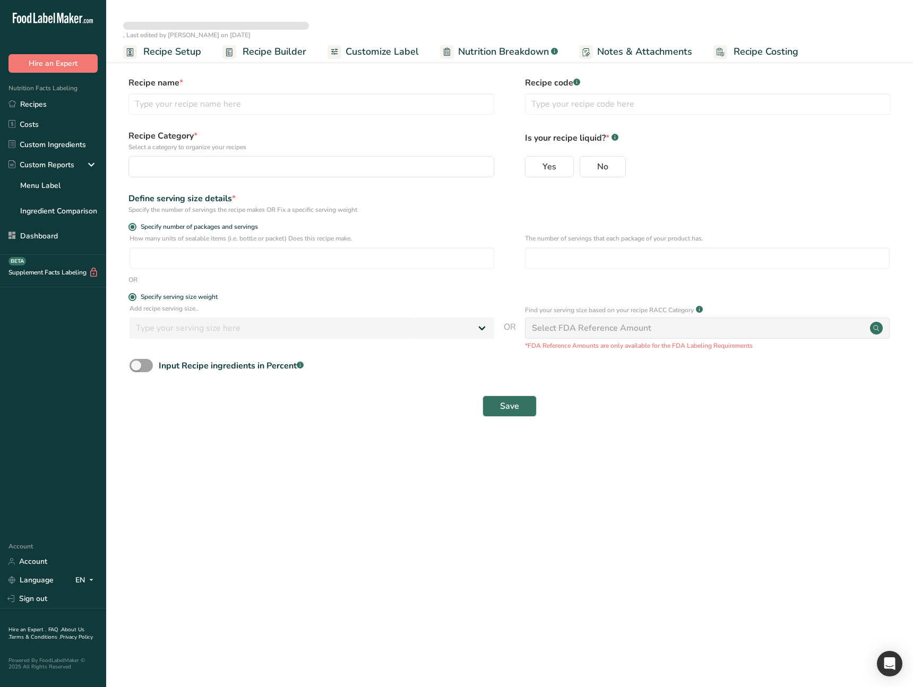
type input "50"
select select "0"
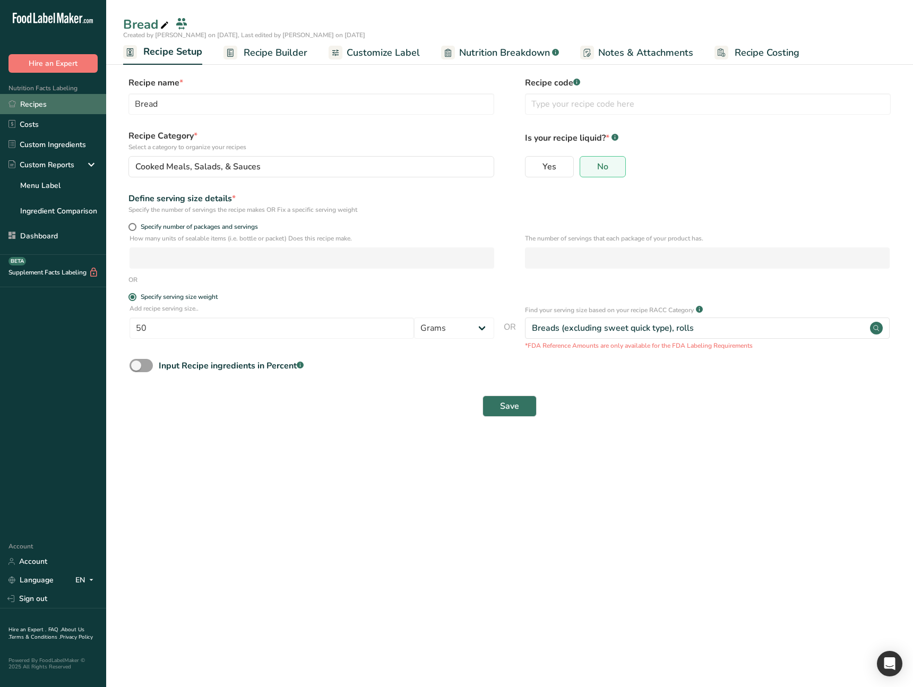
click at [49, 105] on link "Recipes" at bounding box center [53, 104] width 106 height 20
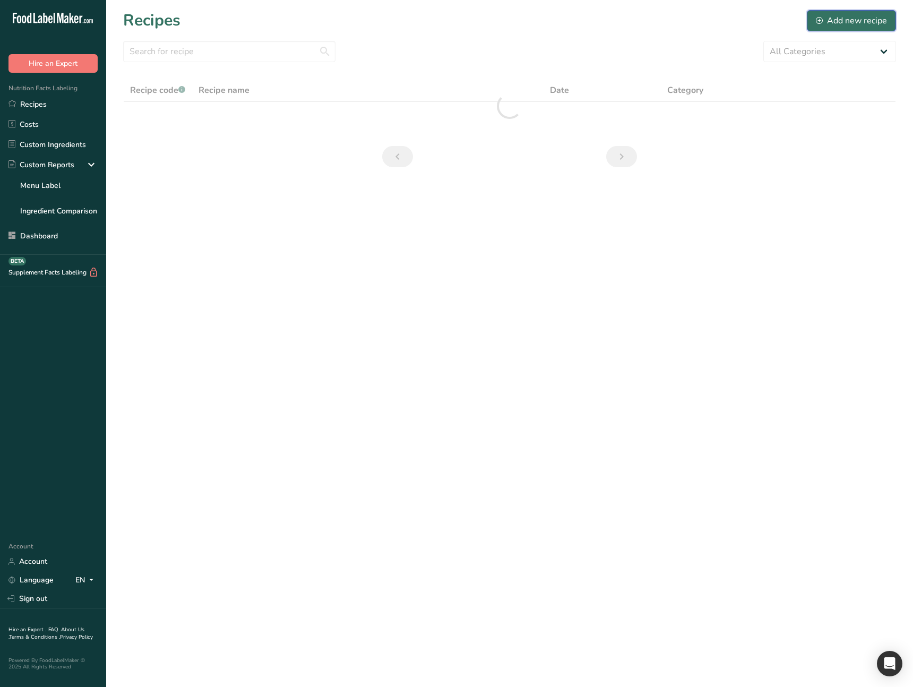
drag, startPoint x: 842, startPoint y: 21, endPoint x: 834, endPoint y: 22, distance: 8.0
click at [842, 22] on div "Add new recipe" at bounding box center [851, 20] width 71 height 13
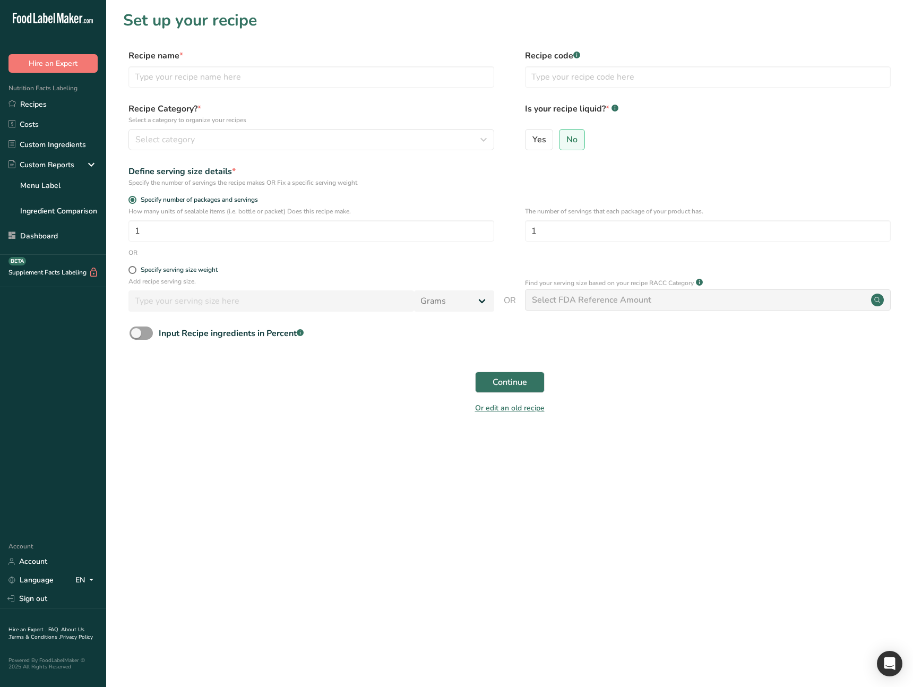
click at [426, 503] on main "Set up your recipe Recipe name * Recipe code .a-a{fill:#347362;}.b-a{fill:#fff;…" at bounding box center [456, 343] width 913 height 687
click at [186, 268] on div "Specify serving size weight" at bounding box center [179, 270] width 77 height 8
click at [135, 268] on input "Specify serving size weight" at bounding box center [132, 270] width 7 height 7
radio input "true"
radio input "false"
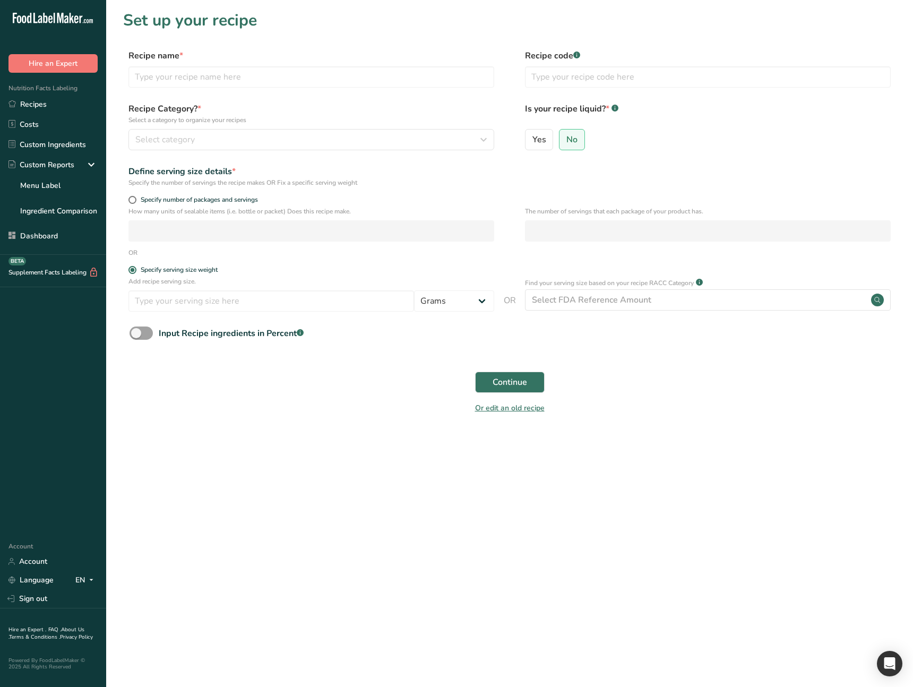
click at [242, 441] on main "Set up your recipe Recipe name * Recipe code .a-a{fill:#347362;}.b-a{fill:#fff;…" at bounding box center [456, 343] width 913 height 687
click at [258, 303] on input "number" at bounding box center [272, 300] width 286 height 21
type input "5"
type input "4"
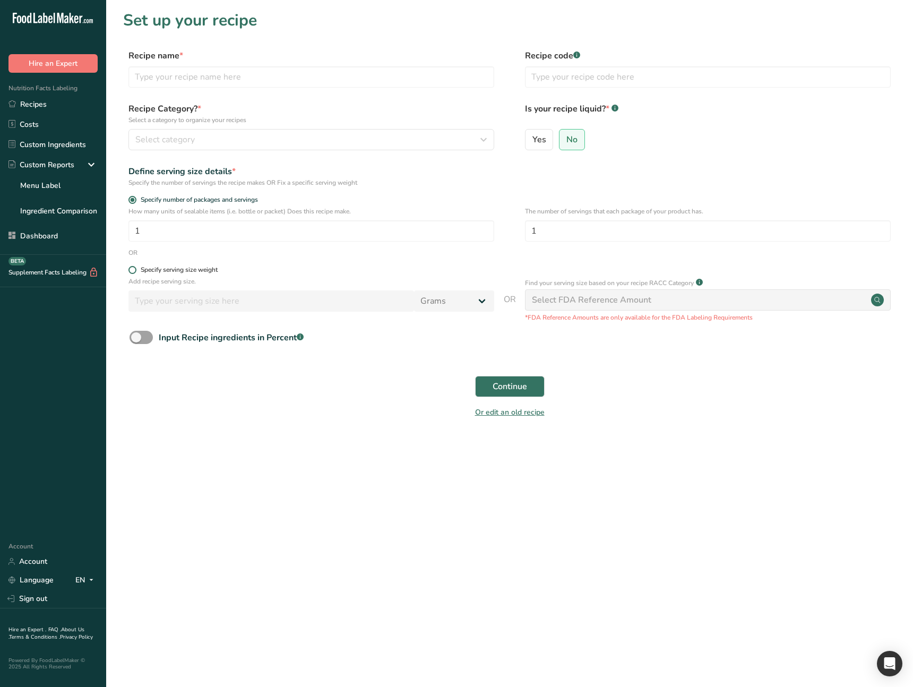
click at [211, 270] on div "Specify serving size weight" at bounding box center [179, 270] width 77 height 8
click at [135, 270] on input "Specify serving size weight" at bounding box center [132, 270] width 7 height 7
radio input "true"
radio input "false"
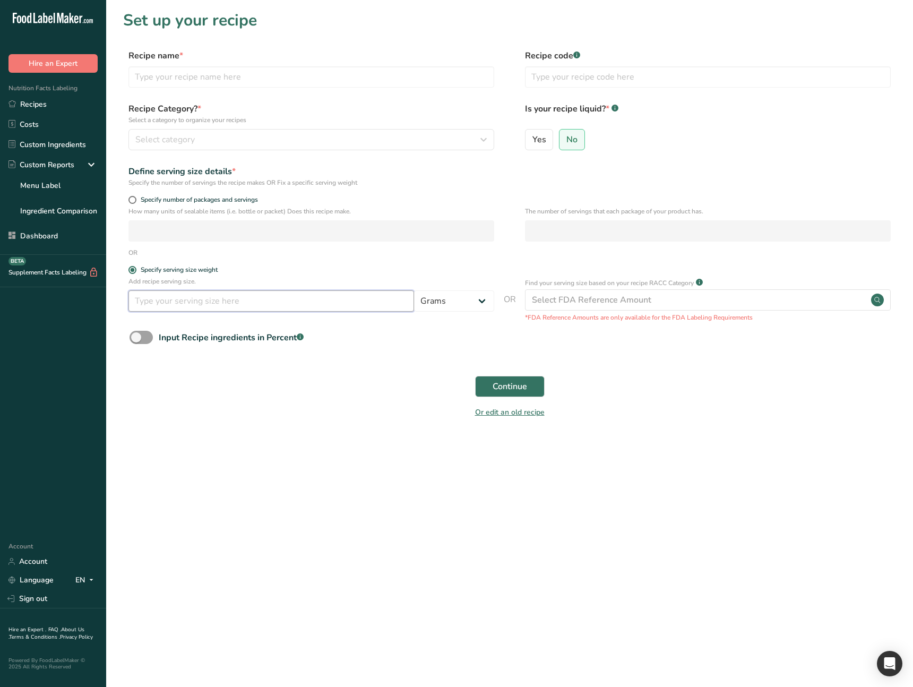
click at [215, 303] on input "number" at bounding box center [272, 300] width 286 height 21
type input "5"
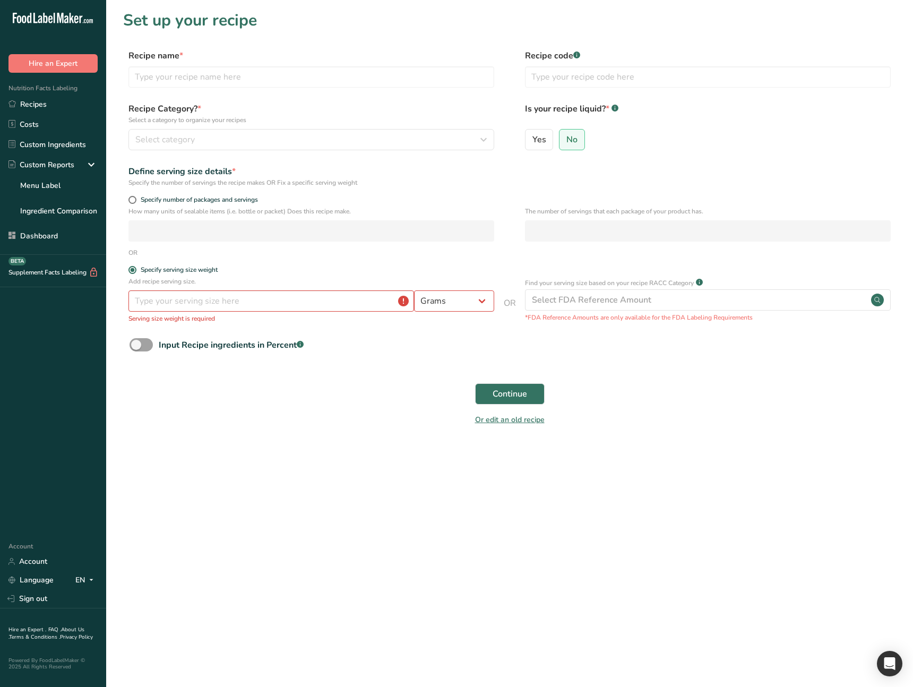
click at [830, 379] on div "Continue" at bounding box center [509, 394] width 773 height 34
click at [328, 300] on input "number" at bounding box center [272, 300] width 286 height 21
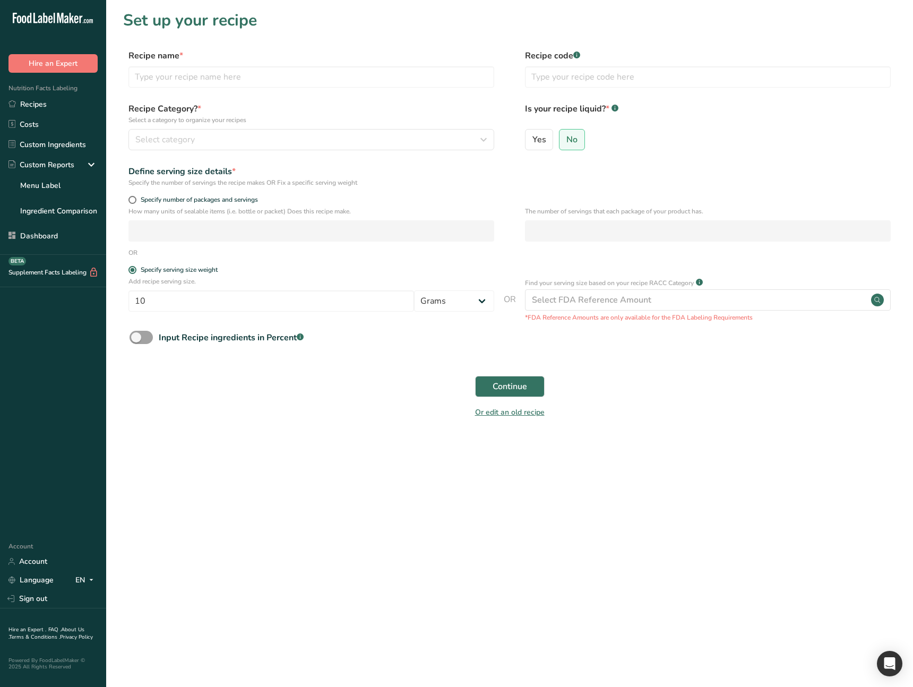
drag, startPoint x: 465, startPoint y: 477, endPoint x: 473, endPoint y: 475, distance: 8.1
click at [468, 476] on main "Set up your recipe Recipe name * Recipe code .a-a{fill:#347362;}.b-a{fill:#fff;…" at bounding box center [456, 343] width 913 height 687
click at [338, 302] on input "10" at bounding box center [272, 300] width 286 height 21
type input "1"
type input "10"
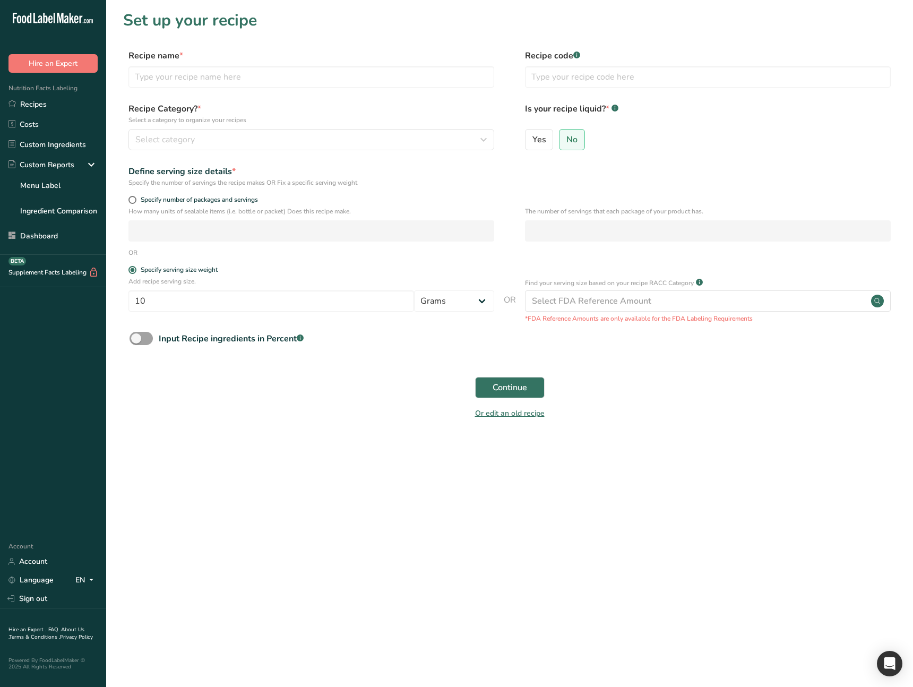
click at [739, 436] on section "Set up your recipe Recipe name * Recipe code .a-a{fill:#347362;}.b-a{fill:#fff;…" at bounding box center [509, 221] width 807 height 443
click at [627, 420] on div "Or edit an old recipe" at bounding box center [509, 415] width 773 height 21
click at [56, 106] on link "Recipes" at bounding box center [53, 104] width 106 height 20
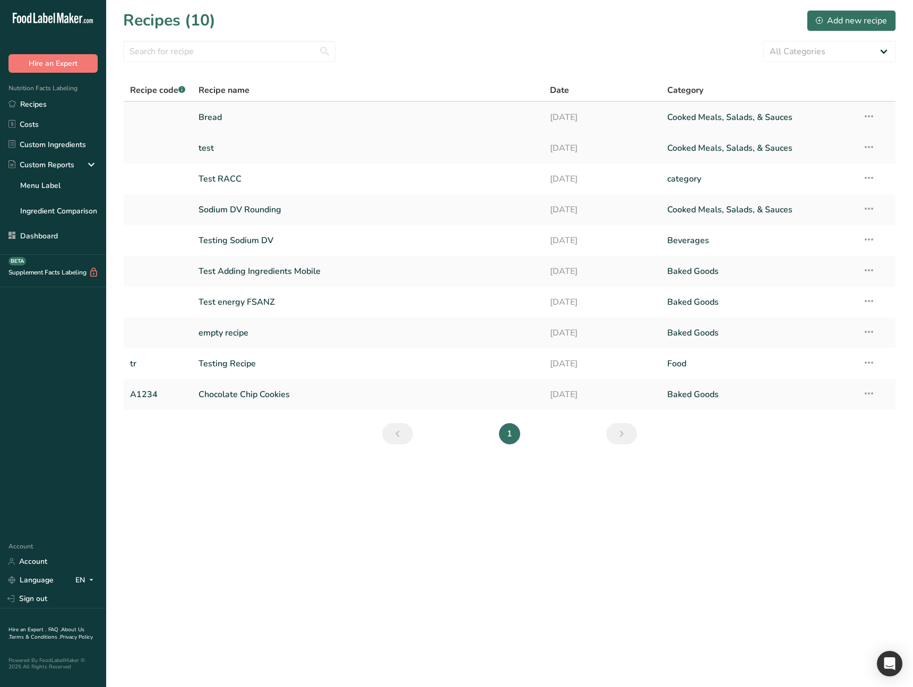
click at [237, 117] on link "Bread" at bounding box center [368, 117] width 339 height 22
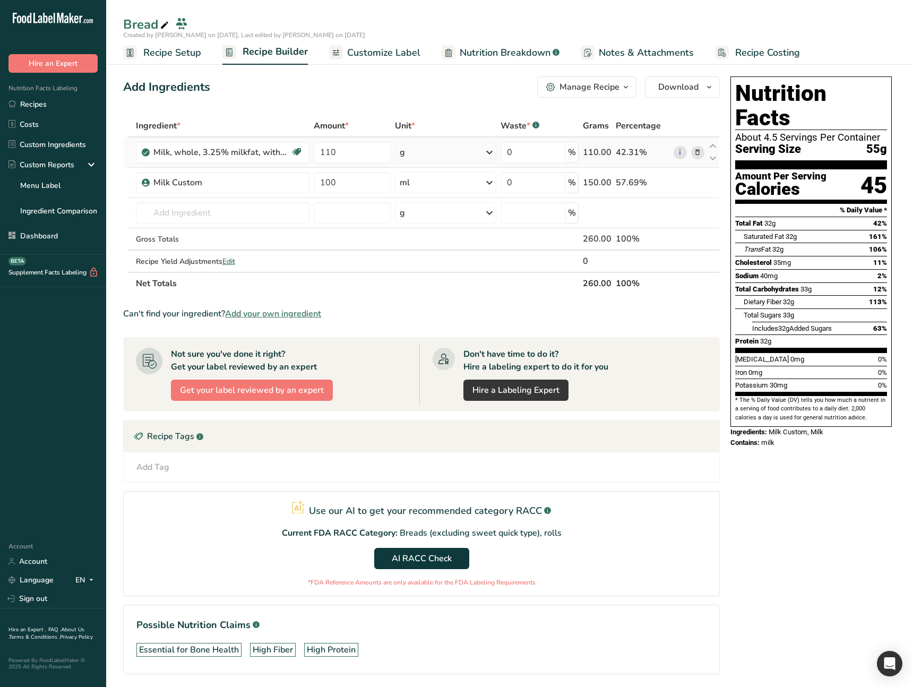
click at [416, 159] on div "g" at bounding box center [445, 152] width 101 height 21
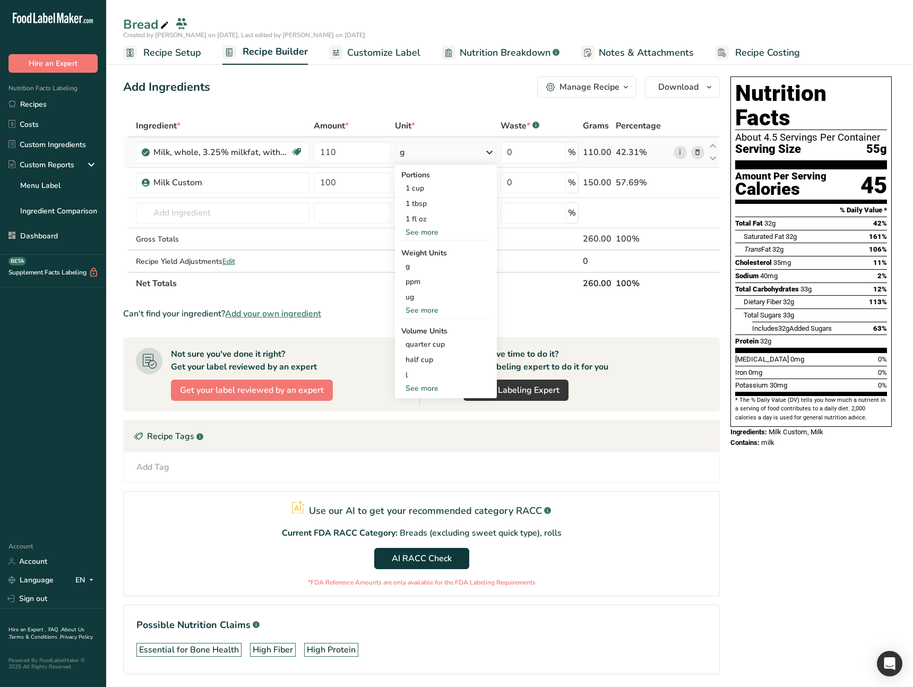
click at [425, 386] on div "See more" at bounding box center [445, 388] width 89 height 11
select select "29"
click at [430, 395] on div "ml" at bounding box center [446, 390] width 81 height 11
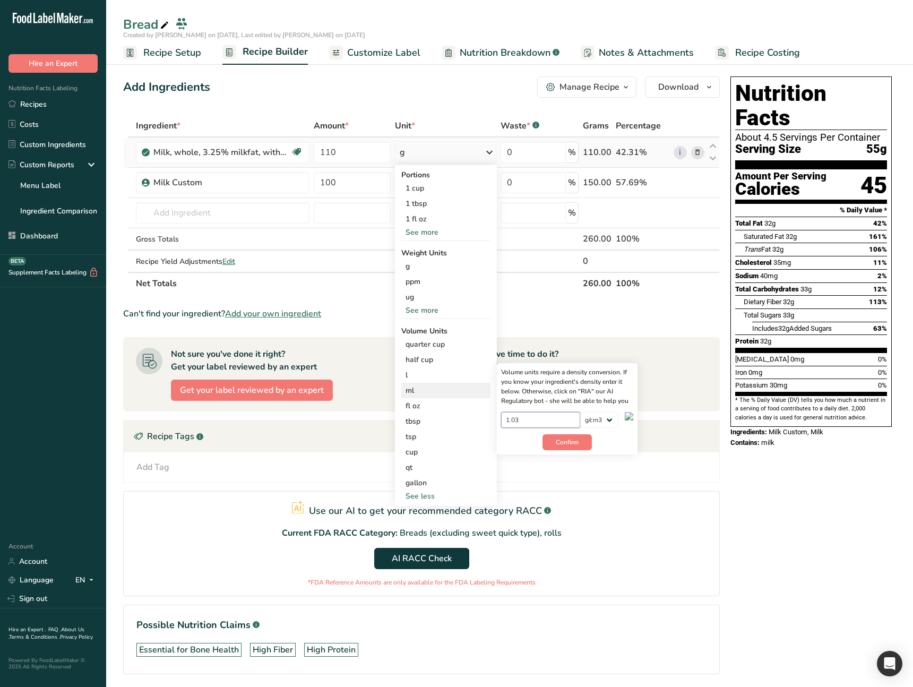
click at [536, 420] on input "1.03" at bounding box center [540, 420] width 79 height 16
click at [565, 441] on span "Confirm" at bounding box center [567, 443] width 23 height 10
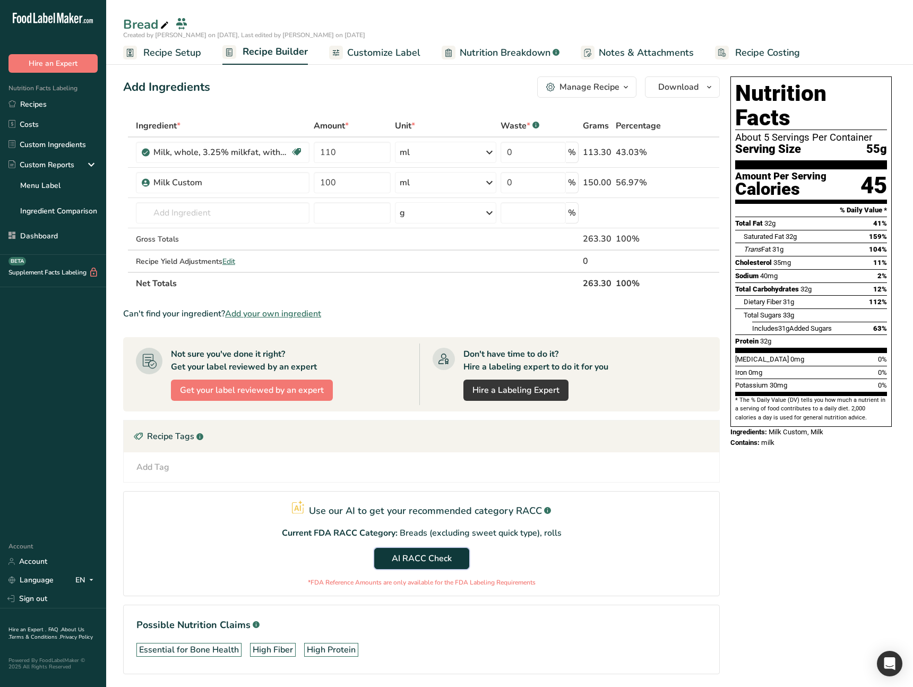
click at [433, 563] on span "AI RACC Check" at bounding box center [422, 558] width 60 height 13
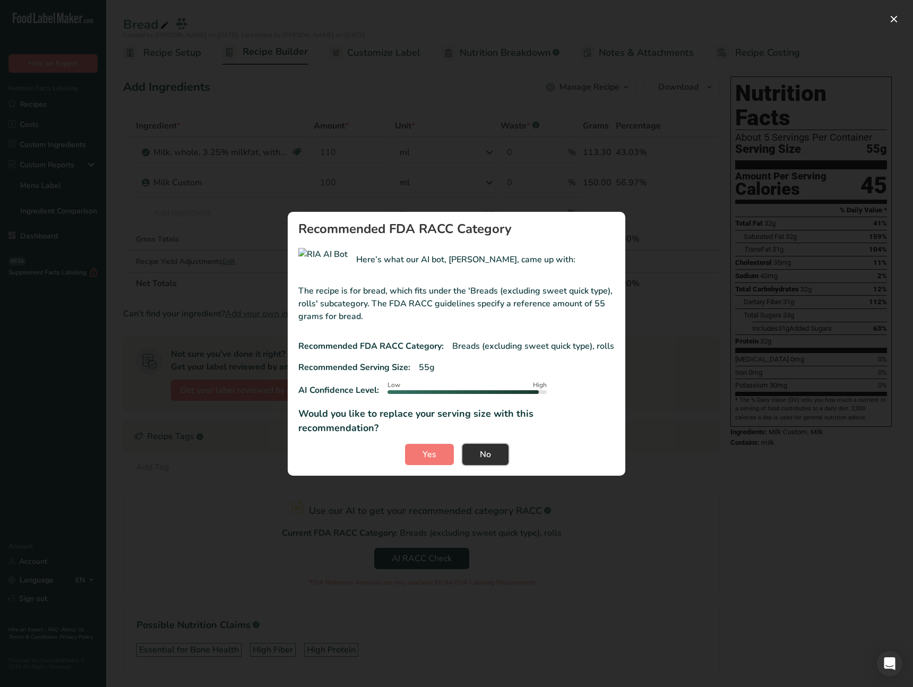
click at [493, 444] on button "No" at bounding box center [486, 454] width 46 height 21
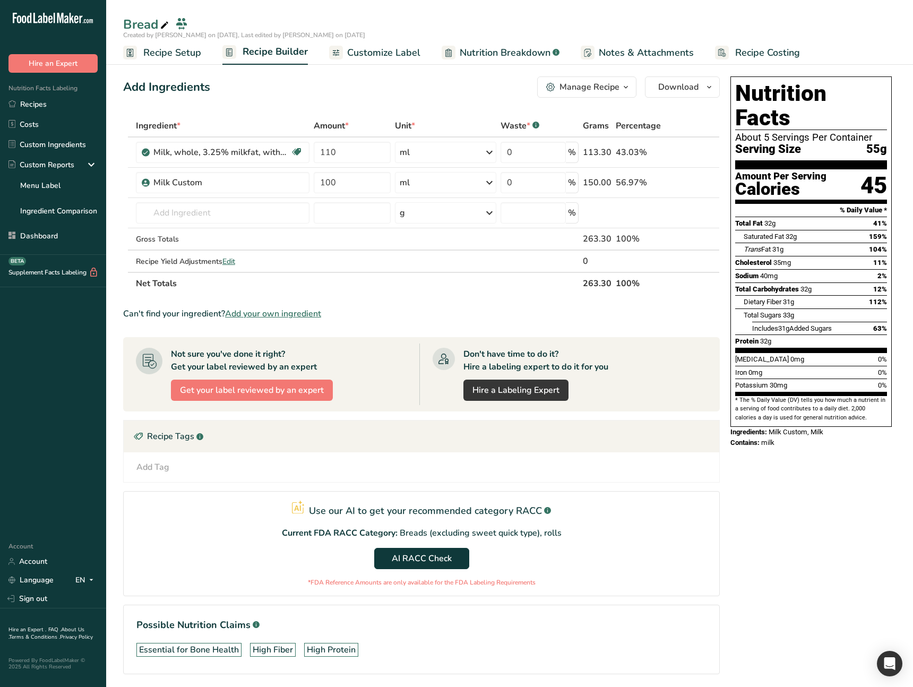
click at [172, 57] on span "Recipe Setup" at bounding box center [172, 53] width 58 height 14
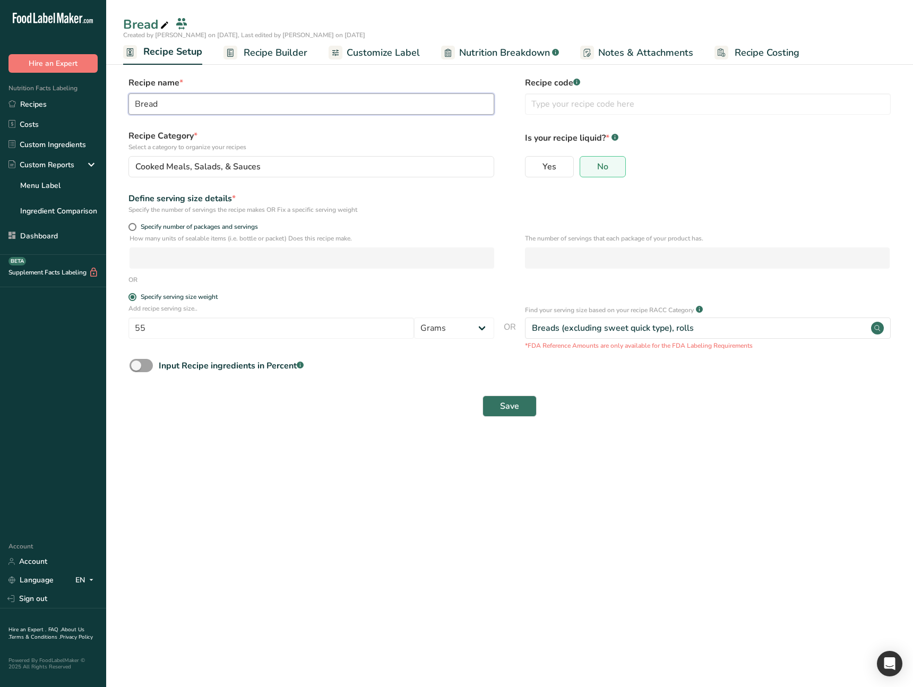
click at [152, 103] on input "Bread" at bounding box center [312, 103] width 366 height 21
type input "Milk"
drag, startPoint x: 501, startPoint y: 397, endPoint x: 505, endPoint y: 408, distance: 11.6
click at [501, 397] on button "Save" at bounding box center [510, 406] width 54 height 21
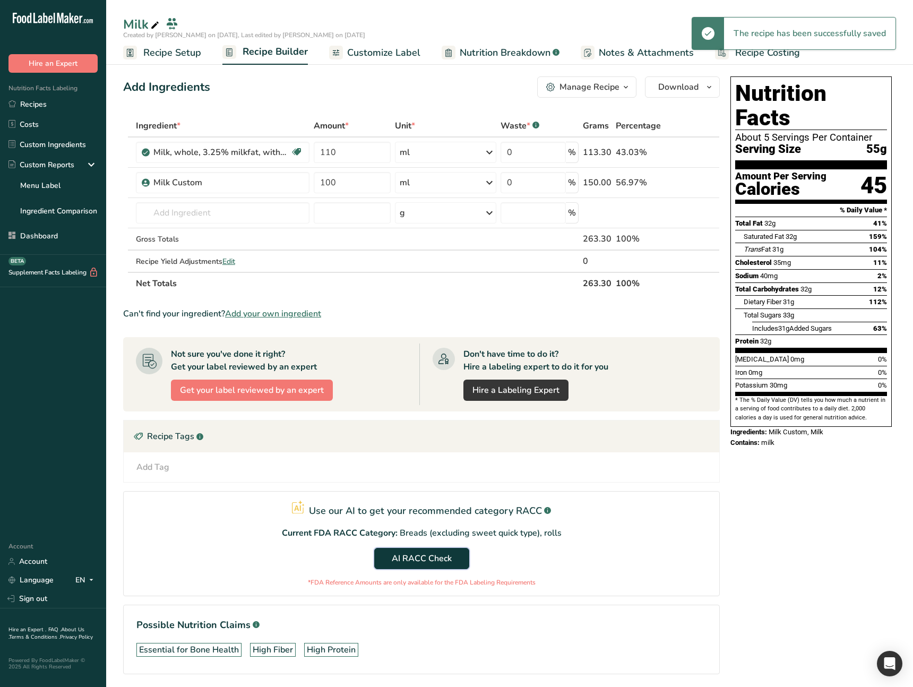
click at [440, 551] on button "AI RACC Check" at bounding box center [421, 558] width 95 height 21
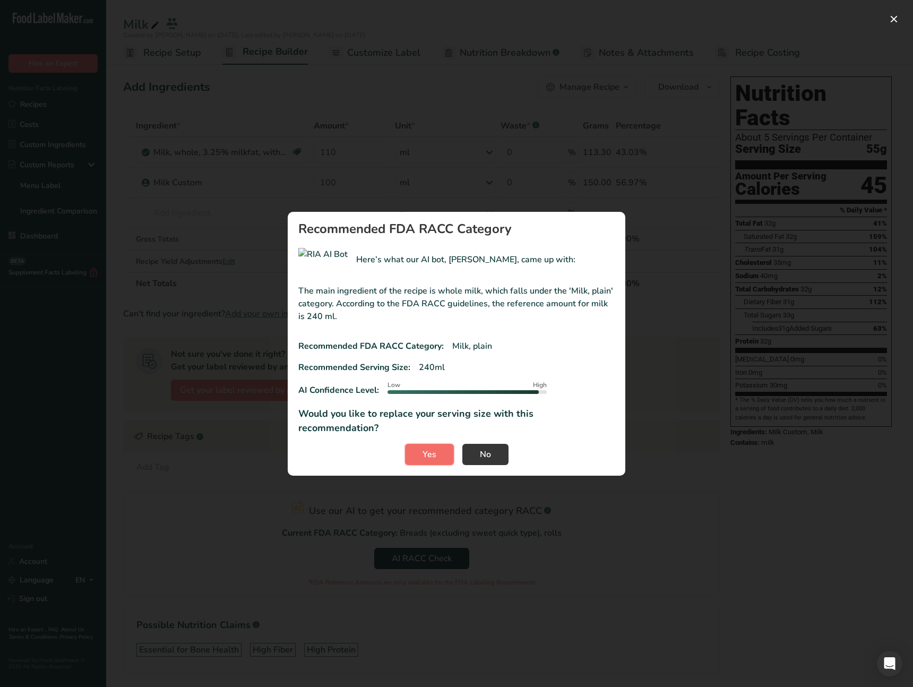
click at [429, 448] on span "Yes" at bounding box center [430, 454] width 14 height 13
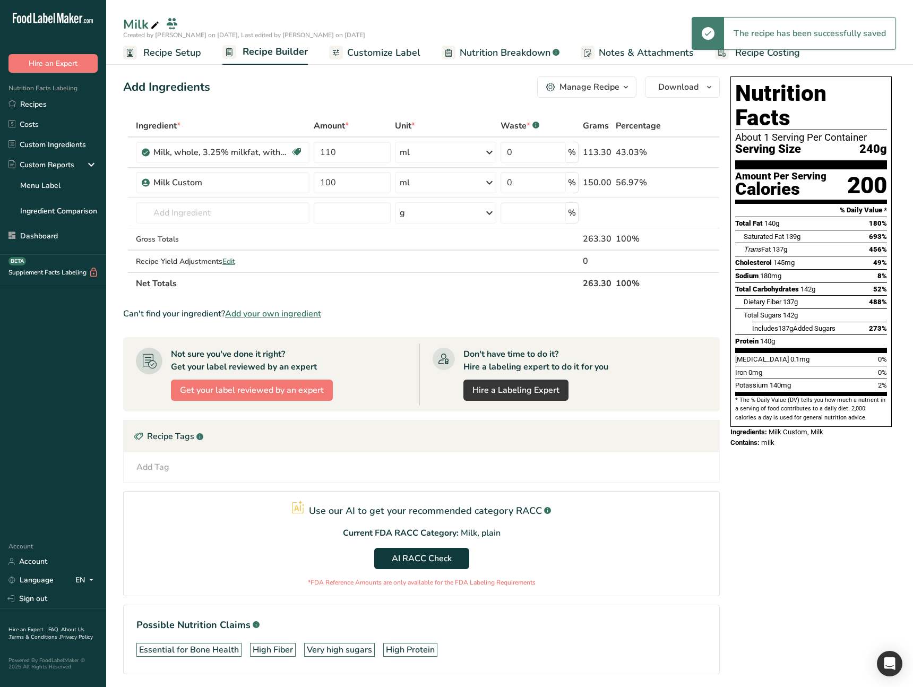
click at [180, 55] on span "Recipe Setup" at bounding box center [172, 53] width 58 height 14
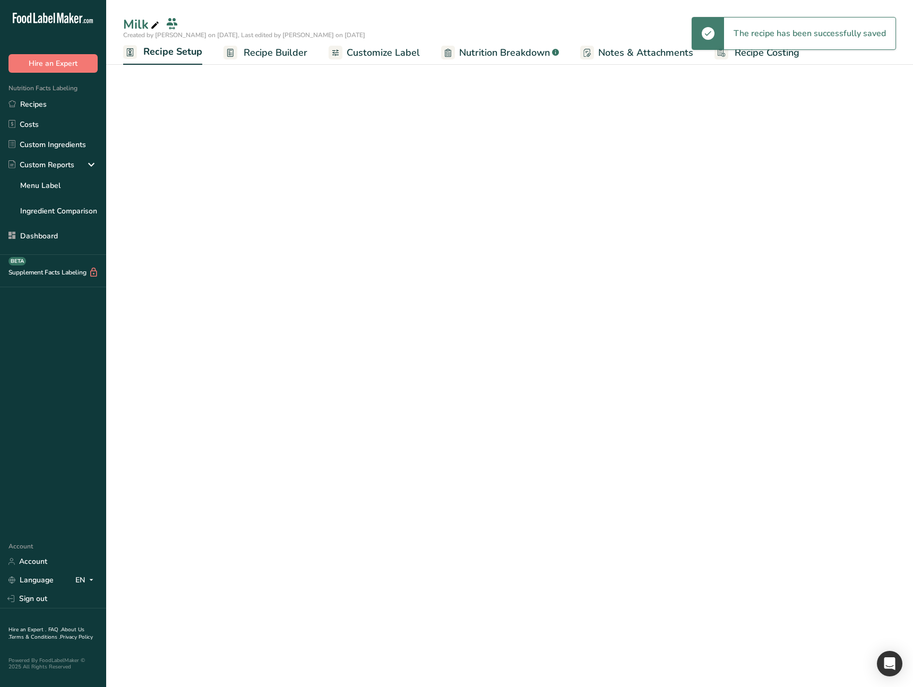
select select "27"
select select "29"
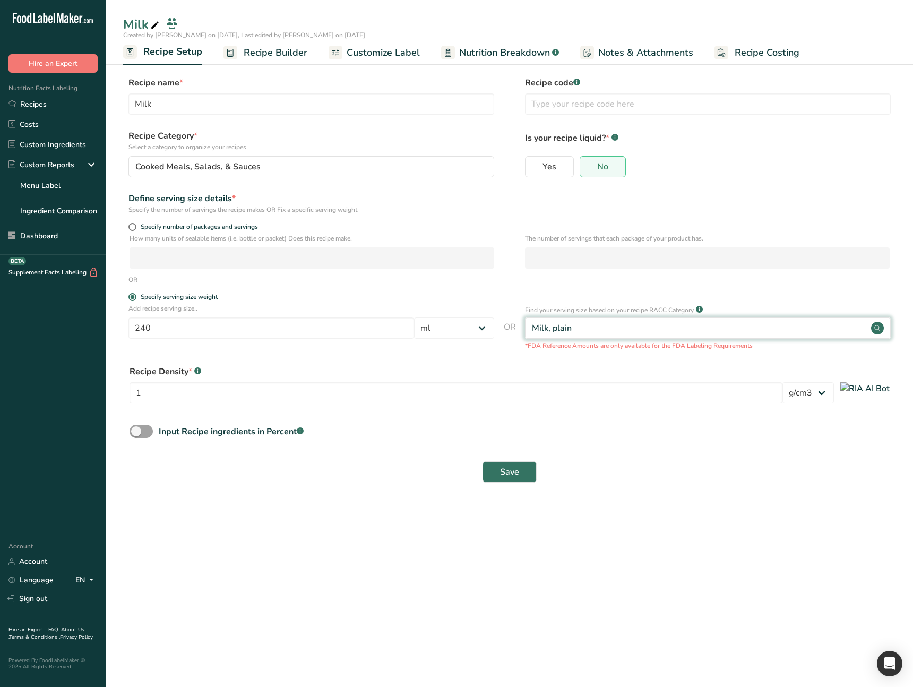
click at [631, 331] on div "Milk, plain" at bounding box center [708, 328] width 366 height 21
click at [280, 63] on link "Recipe Builder" at bounding box center [266, 53] width 84 height 24
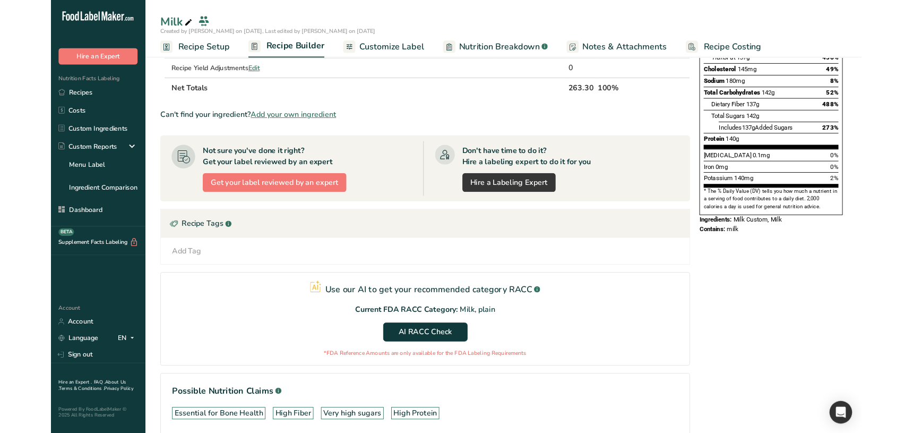
scroll to position [195, 0]
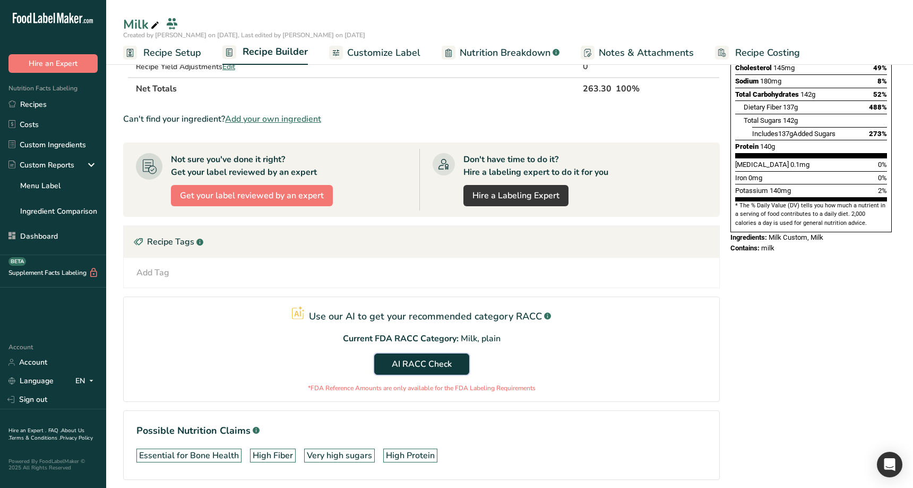
click at [442, 357] on span "AI RACC Check" at bounding box center [422, 363] width 60 height 13
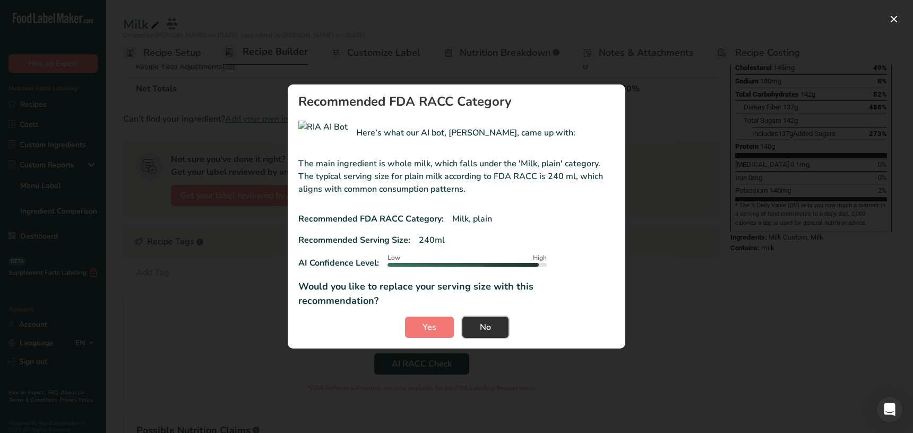
click at [495, 321] on button "No" at bounding box center [486, 327] width 46 height 21
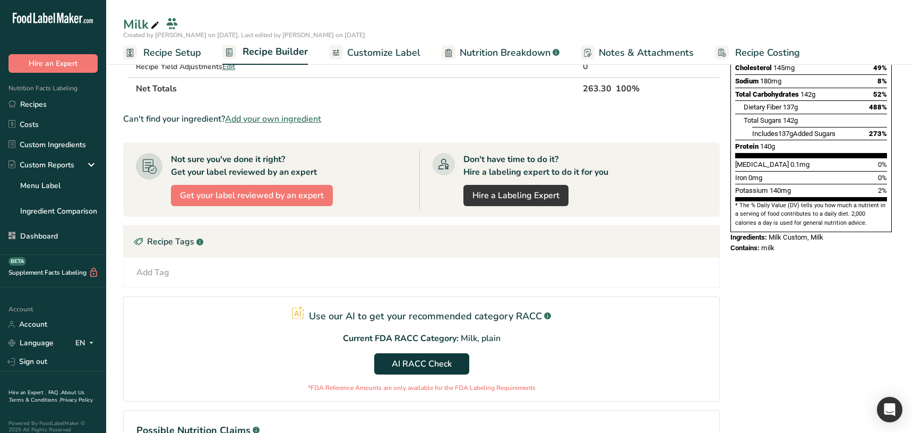
click at [186, 54] on span "Recipe Setup" at bounding box center [172, 53] width 58 height 14
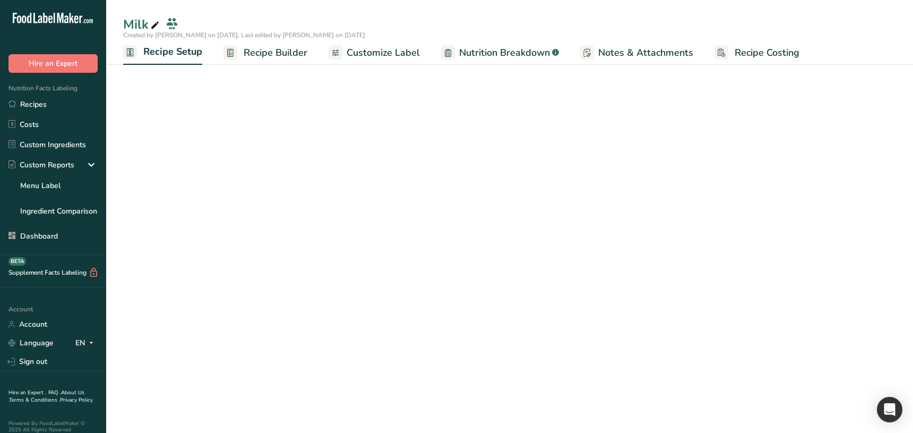
scroll to position [73, 0]
select select "27"
select select "29"
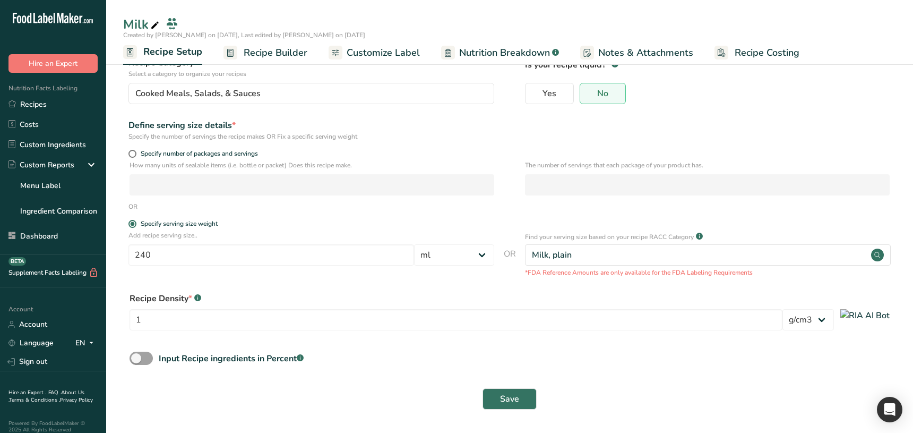
click at [268, 414] on div "Save" at bounding box center [509, 399] width 773 height 34
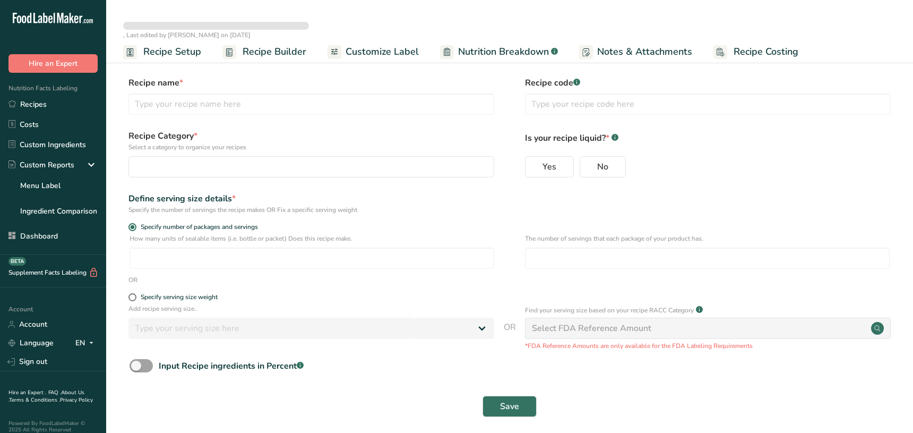
select select
type input "Milk"
radio input "true"
radio input "false"
radio input "true"
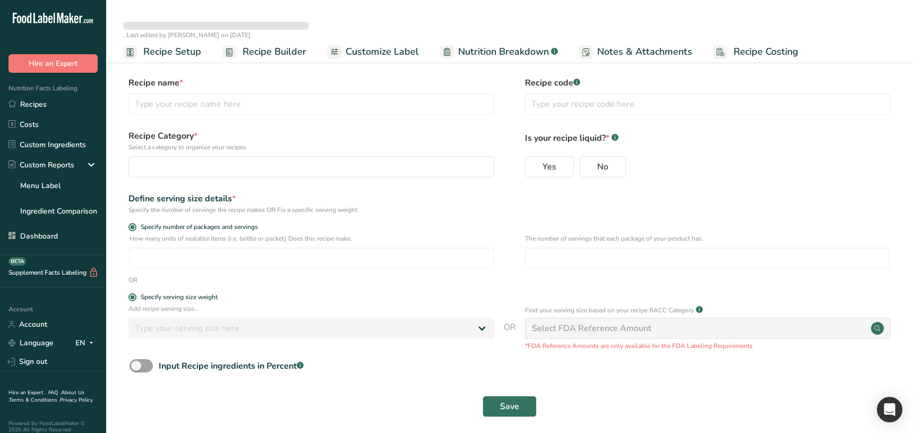
type input "240"
select select "27"
select select "29"
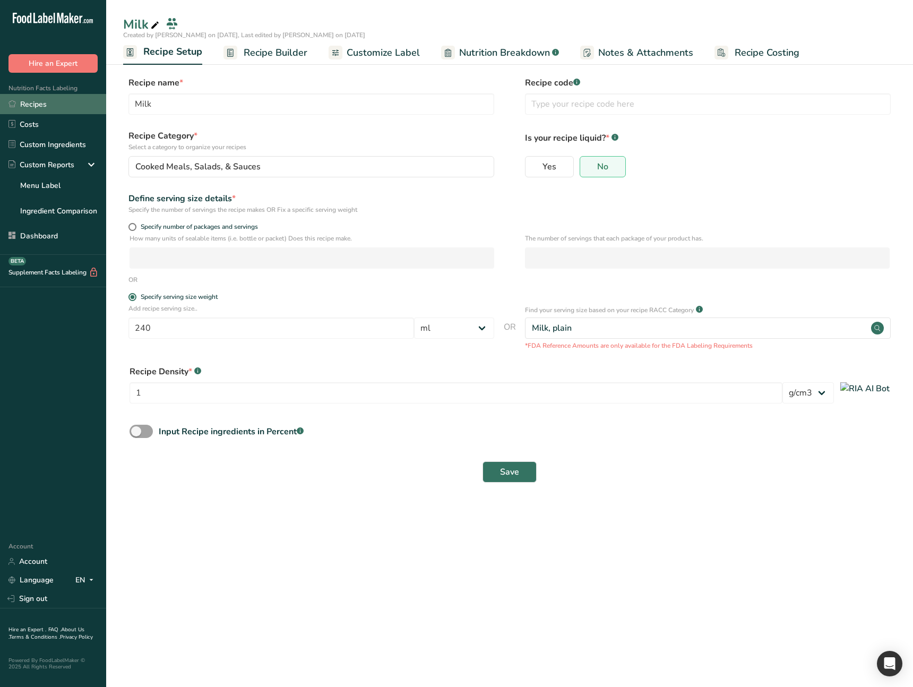
click at [50, 110] on link "Recipes" at bounding box center [53, 104] width 106 height 20
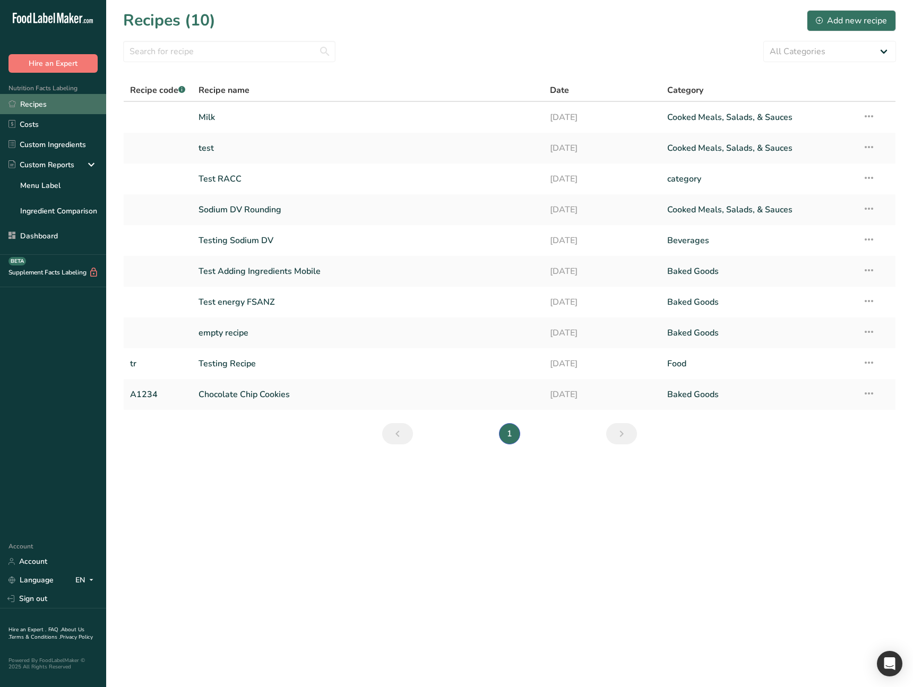
click at [48, 103] on link "Recipes" at bounding box center [53, 104] width 106 height 20
click at [264, 493] on main "Recipes (10) Add new recipe All Categories Baked Goods [GEOGRAPHIC_DATA] catego…" at bounding box center [456, 343] width 913 height 687
click at [72, 103] on link "Recipes" at bounding box center [53, 104] width 106 height 20
drag, startPoint x: 296, startPoint y: 551, endPoint x: 269, endPoint y: 251, distance: 300.8
click at [296, 551] on main "Recipes (10) Add new recipe All Categories Baked Goods [GEOGRAPHIC_DATA] catego…" at bounding box center [456, 343] width 913 height 687
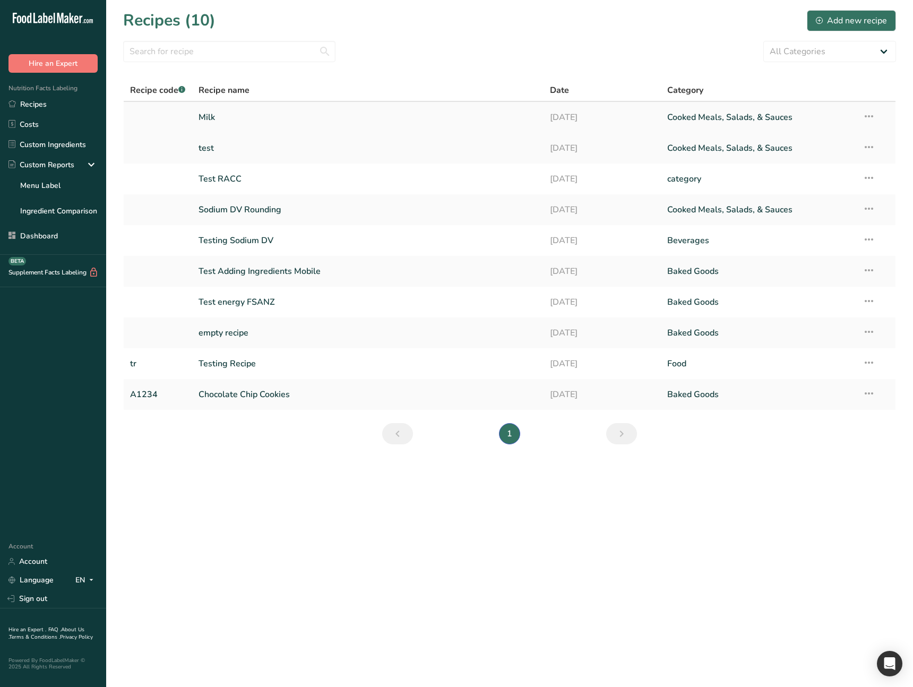
click at [256, 113] on link "Milk" at bounding box center [368, 117] width 339 height 22
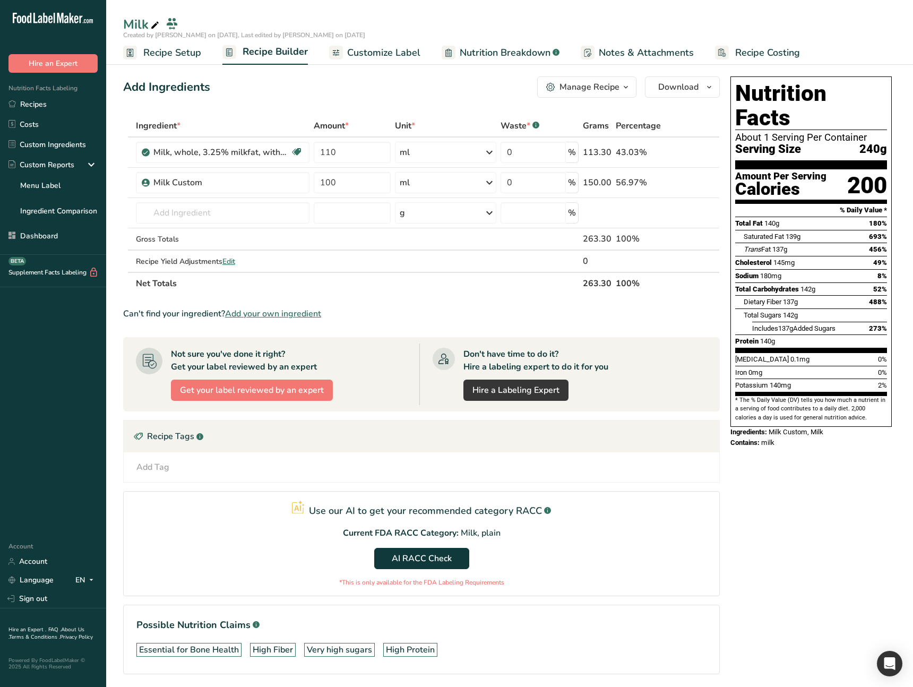
click at [183, 53] on span "Recipe Setup" at bounding box center [172, 53] width 58 height 14
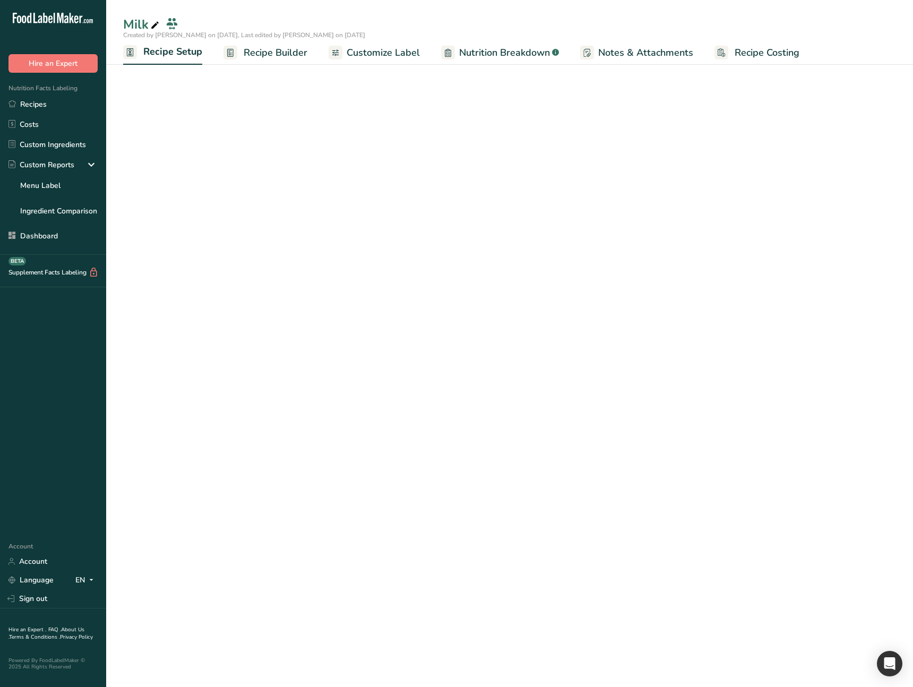
select select "27"
select select "29"
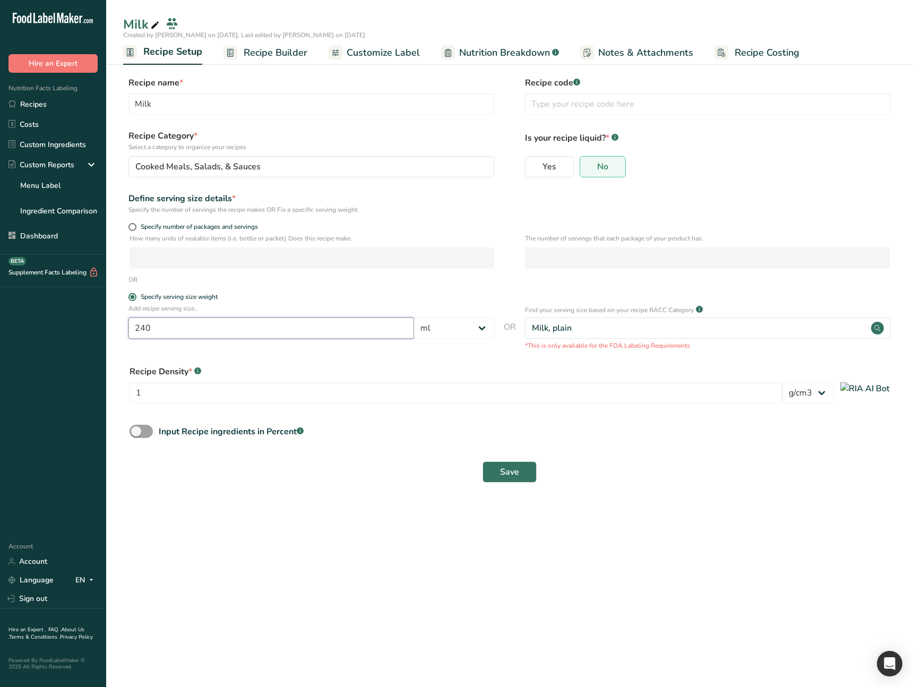
click at [243, 336] on input "240" at bounding box center [272, 328] width 286 height 21
type input "2"
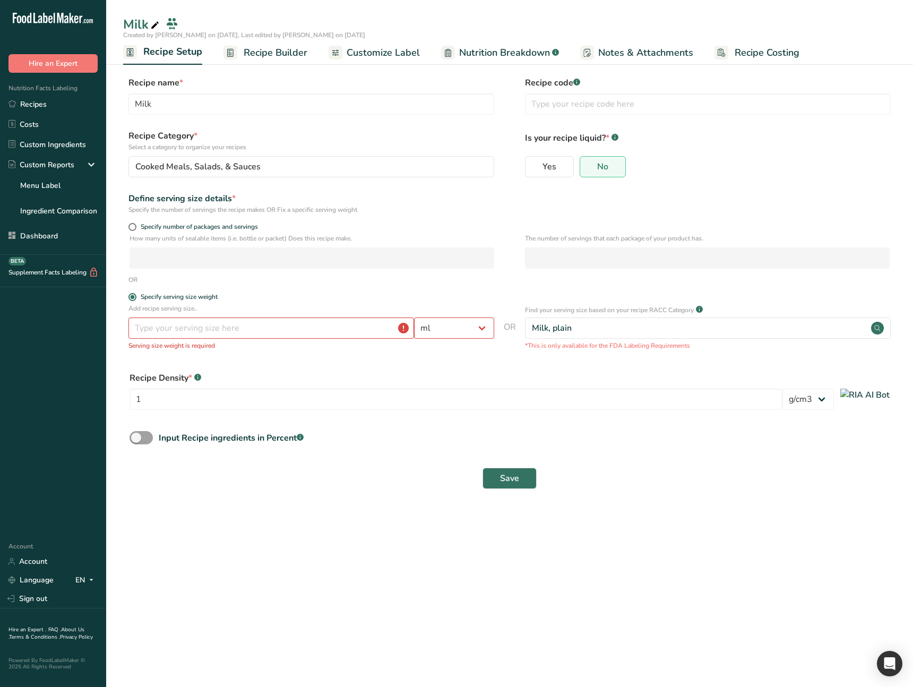
click at [491, 360] on form "Recipe name * Milk Recipe code .a-a{fill:#347362;}.b-a{fill:#fff;} Recipe Categ…" at bounding box center [509, 285] width 773 height 419
click at [583, 329] on div "Select FDA Reference Amount" at bounding box center [591, 328] width 119 height 13
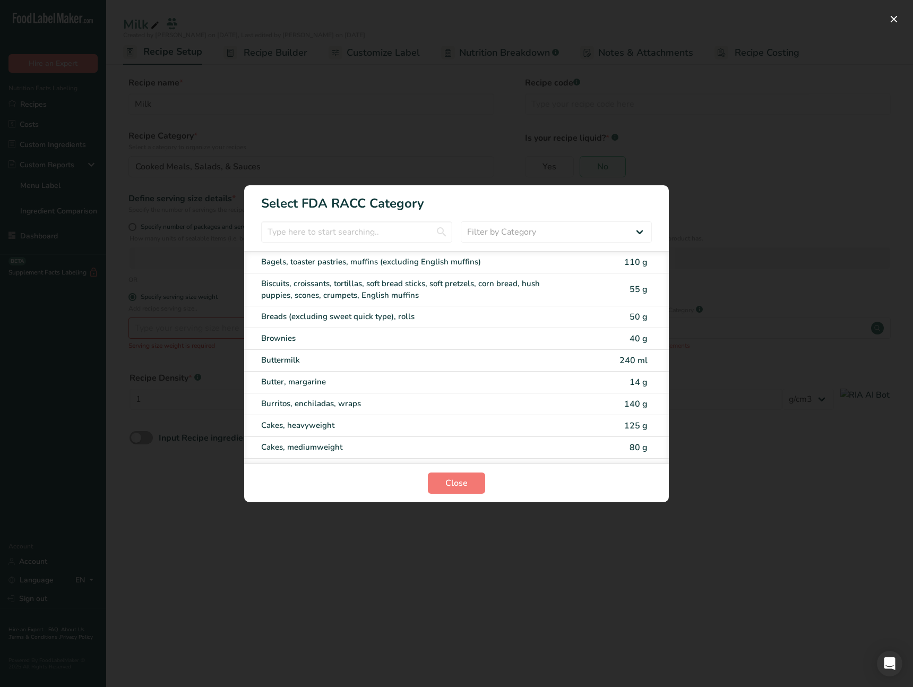
click at [597, 330] on div "Brownies 40 g" at bounding box center [456, 339] width 425 height 22
type input "40"
select select "0"
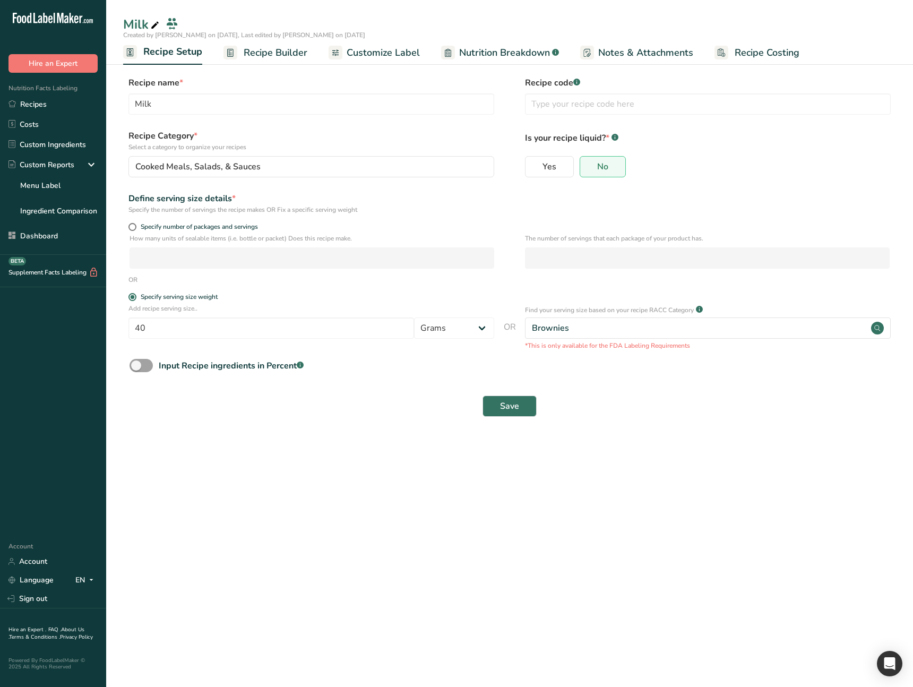
drag, startPoint x: 435, startPoint y: 356, endPoint x: 492, endPoint y: 352, distance: 56.5
click at [441, 356] on form "Recipe name * Milk Recipe code .a-a{fill:#347362;}.b-a{fill:#fff;} Recipe Categ…" at bounding box center [509, 249] width 773 height 347
click at [42, 104] on link "Recipes" at bounding box center [53, 104] width 106 height 20
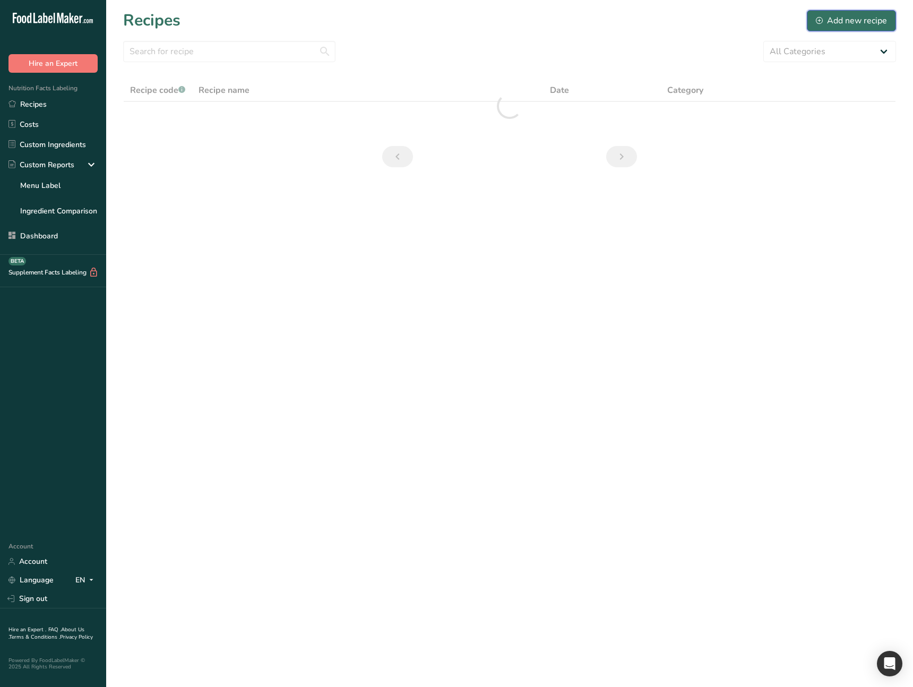
click at [858, 23] on div "Add new recipe" at bounding box center [851, 20] width 71 height 13
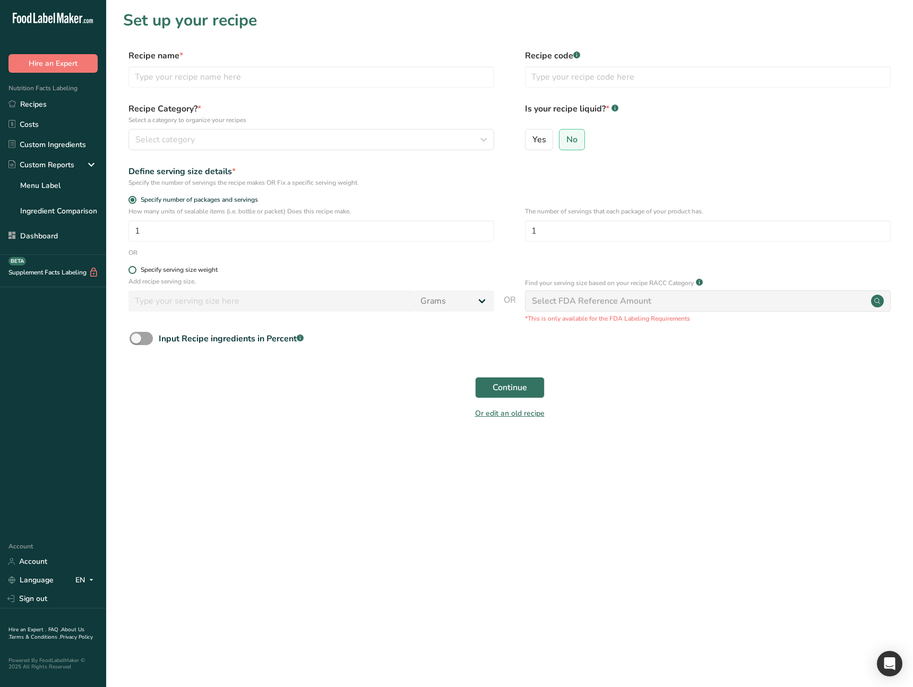
click at [208, 269] on div "Specify serving size weight" at bounding box center [179, 270] width 77 height 8
click at [135, 269] on input "Specify serving size weight" at bounding box center [132, 270] width 7 height 7
radio input "true"
radio input "false"
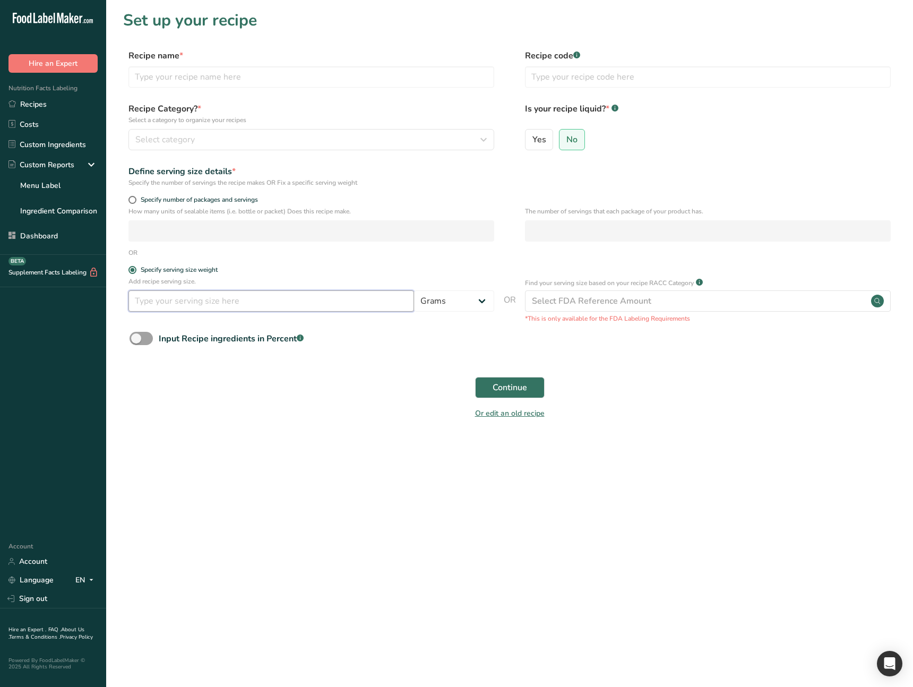
click at [257, 302] on input "number" at bounding box center [272, 300] width 286 height 21
type input "1"
type input "21"
click at [620, 339] on div "Input Recipe ingredients in Percent .a-a{fill:#347362;}.b-a{fill:#fff;}" at bounding box center [509, 343] width 773 height 22
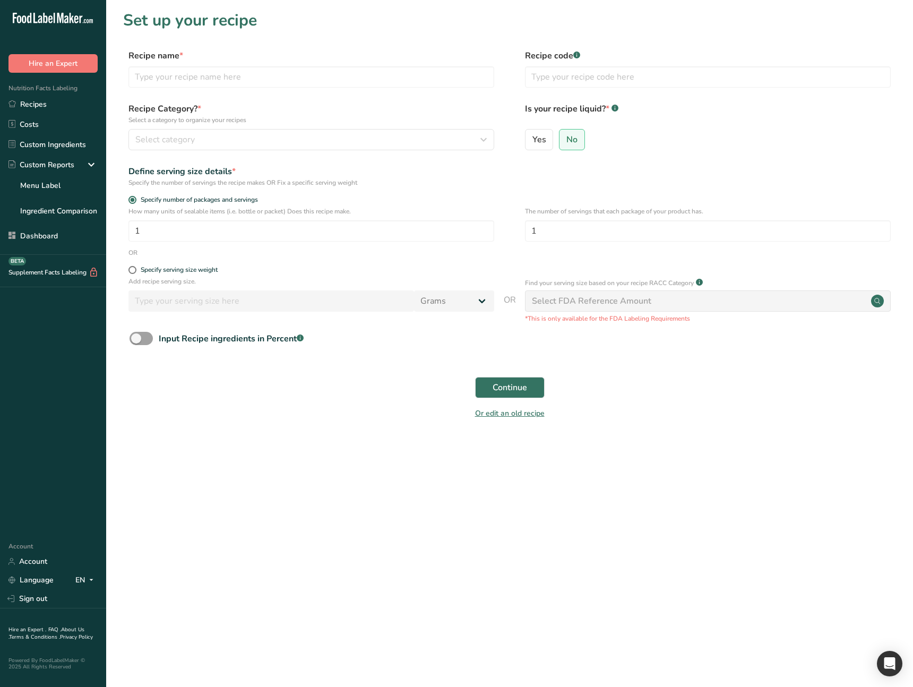
drag, startPoint x: 238, startPoint y: 474, endPoint x: 236, endPoint y: 450, distance: 24.5
click at [237, 472] on main "Set up your recipe Recipe name * Recipe code .a-a{fill:#347362;}.b-a{fill:#fff;…" at bounding box center [456, 343] width 913 height 687
click at [245, 223] on input "1" at bounding box center [312, 230] width 366 height 21
click at [57, 101] on link "Recipes" at bounding box center [53, 104] width 106 height 20
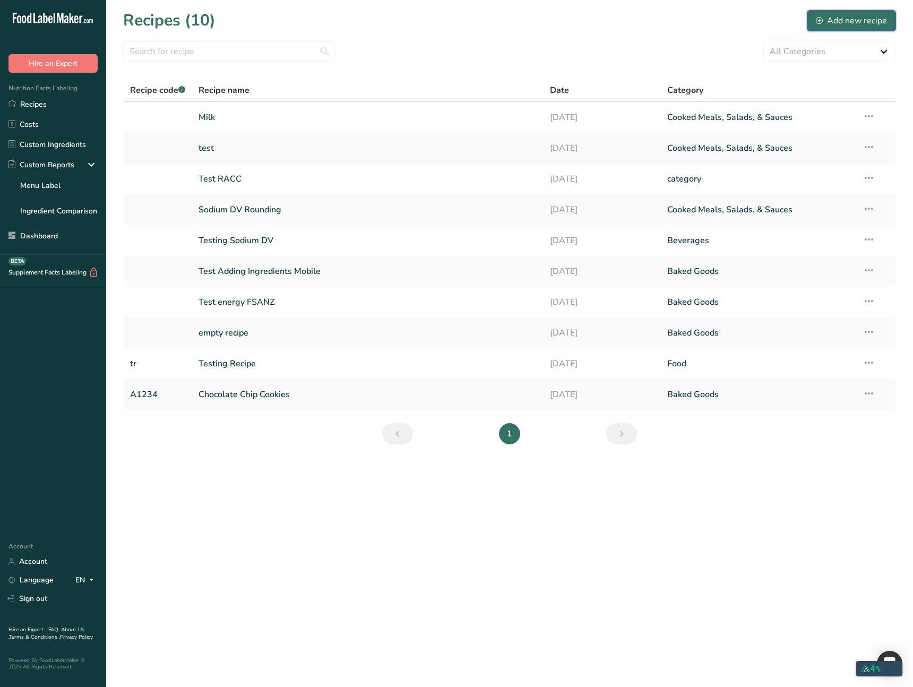
click at [840, 20] on div "Add new recipe" at bounding box center [851, 20] width 71 height 13
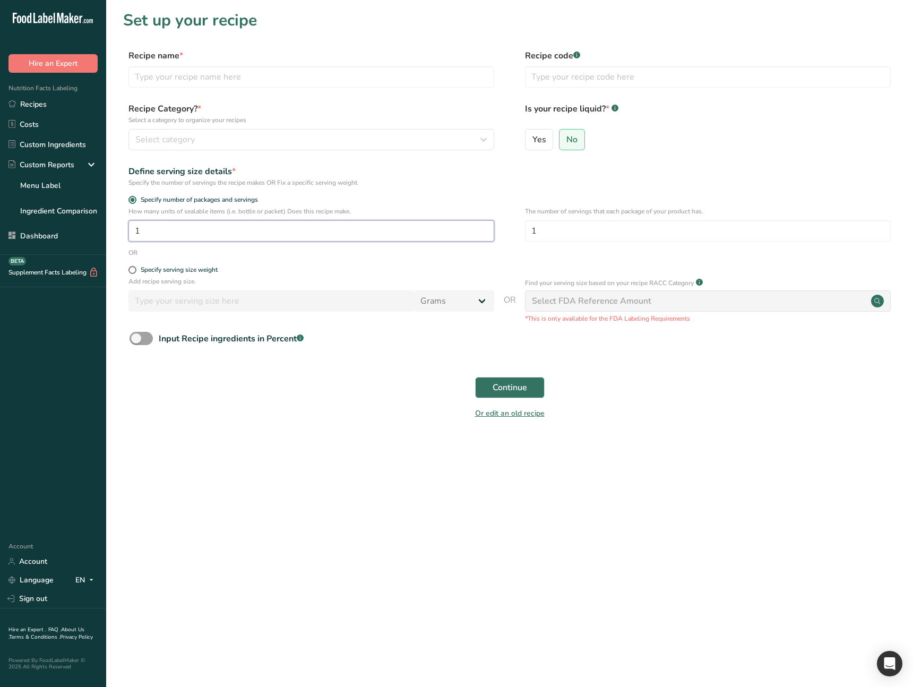
click at [417, 233] on input "1" at bounding box center [312, 230] width 366 height 21
click at [348, 542] on main "Set up your recipe Recipe name * Recipe code .a-a{fill:#347362;}.b-a{fill:#fff;…" at bounding box center [456, 343] width 913 height 687
click at [282, 444] on main "Set up your recipe Recipe name * Recipe code .a-a{fill:#347362;}.b-a{fill:#fff;…" at bounding box center [456, 343] width 913 height 687
click at [292, 446] on main "Set up your recipe Recipe name * Recipe code .a-a{fill:#347362;}.b-a{fill:#fff;…" at bounding box center [456, 343] width 913 height 687
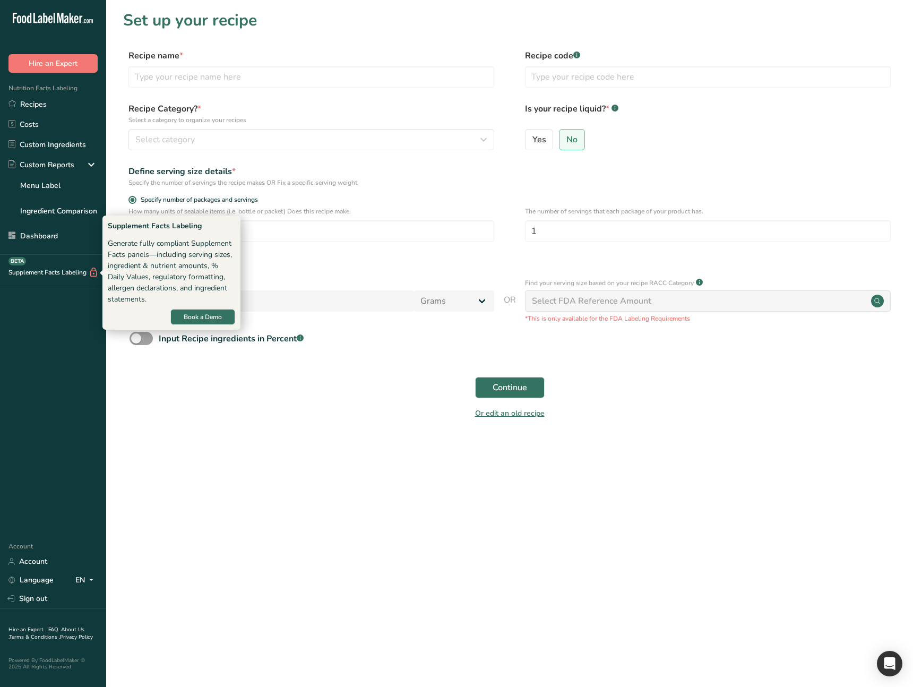
click at [53, 276] on div "Supplement Facts Labeling BETA" at bounding box center [49, 272] width 99 height 11
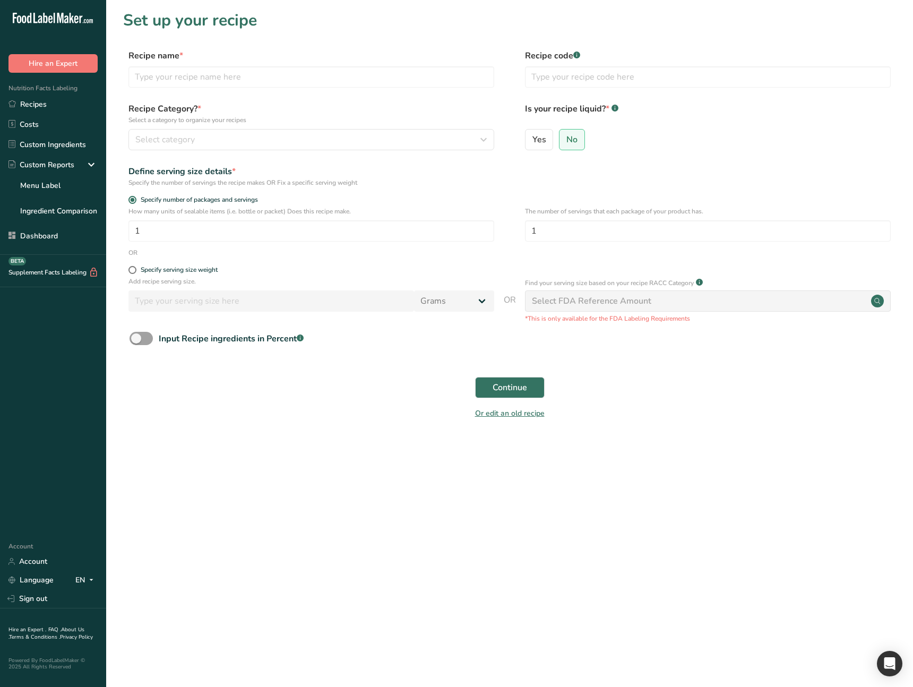
drag, startPoint x: 235, startPoint y: 470, endPoint x: 230, endPoint y: 448, distance: 22.3
click at [235, 470] on main "Set up your recipe Recipe name * Recipe code .a-a{fill:#347362;}.b-a{fill:#fff;…" at bounding box center [456, 343] width 913 height 687
click at [162, 270] on div "Specify serving size weight" at bounding box center [179, 270] width 77 height 8
click at [135, 270] on input "Specify serving size weight" at bounding box center [132, 270] width 7 height 7
radio input "true"
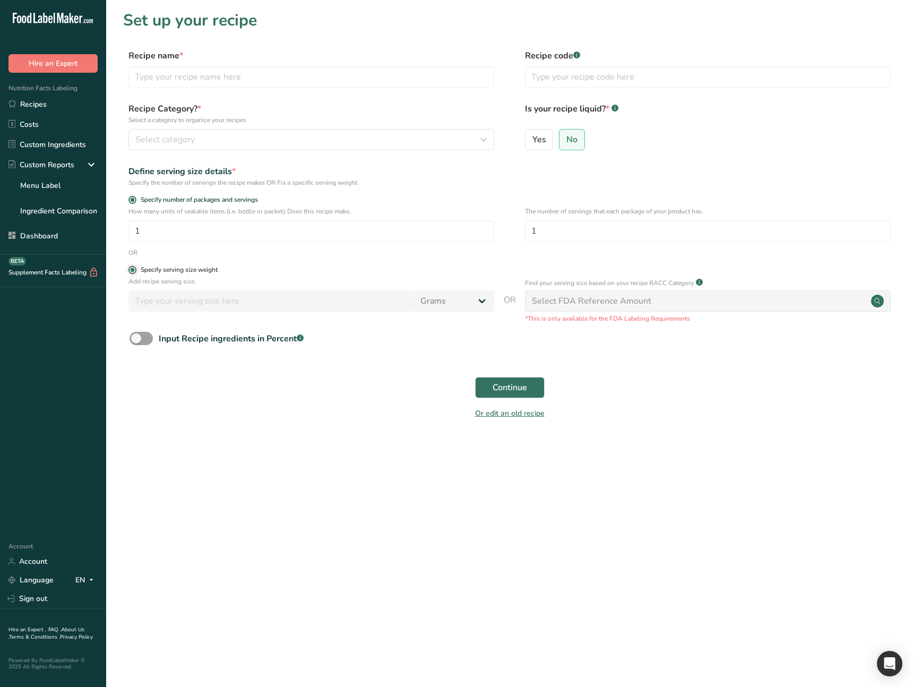
radio input "false"
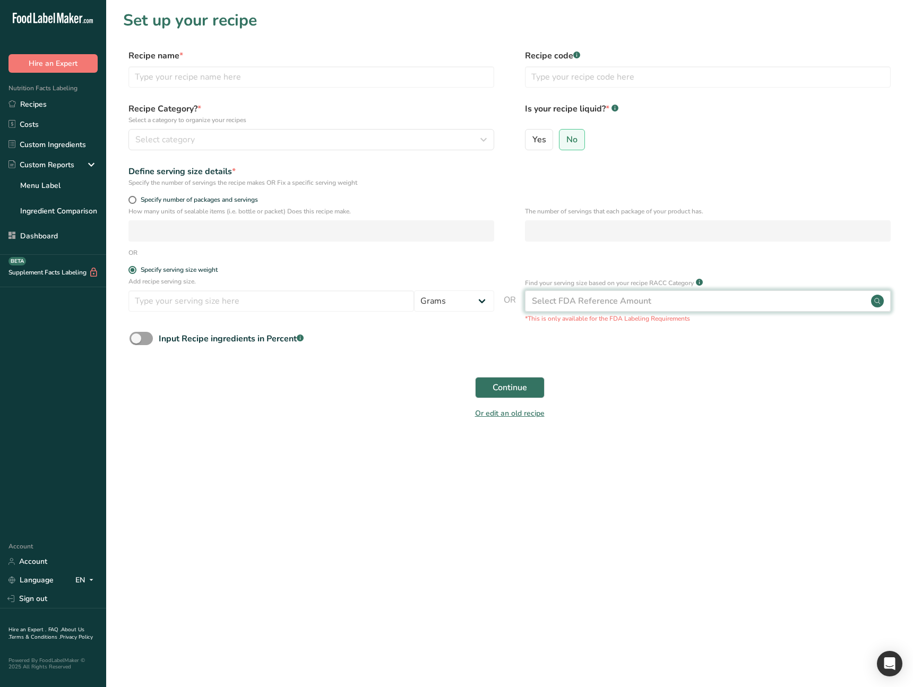
click at [601, 297] on div "Select FDA Reference Amount" at bounding box center [591, 301] width 119 height 13
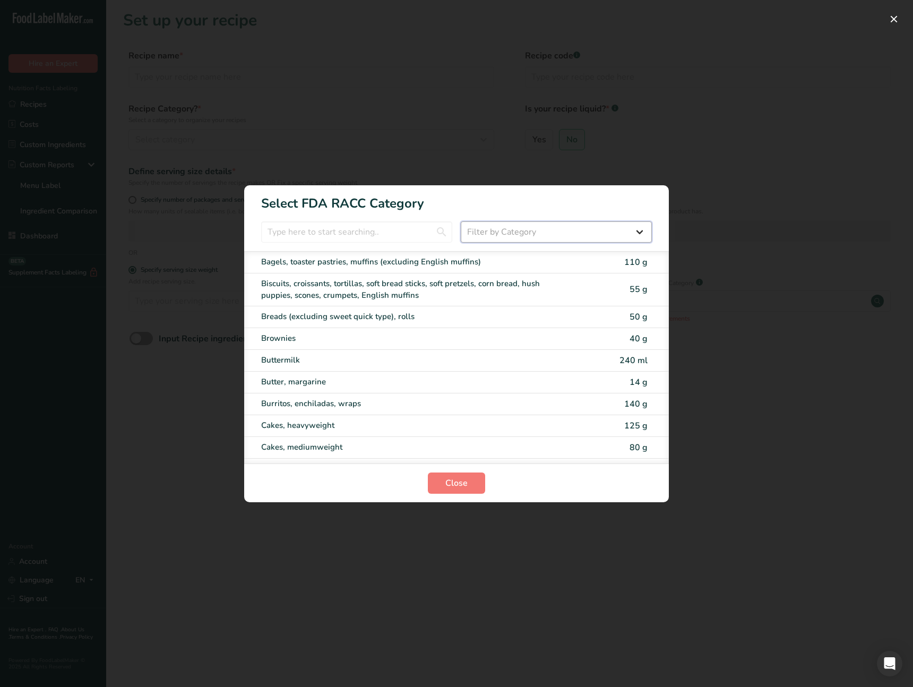
click at [523, 240] on select "Filter by Category All Bakery products [GEOGRAPHIC_DATA] Cereals and other grai…" at bounding box center [556, 231] width 191 height 21
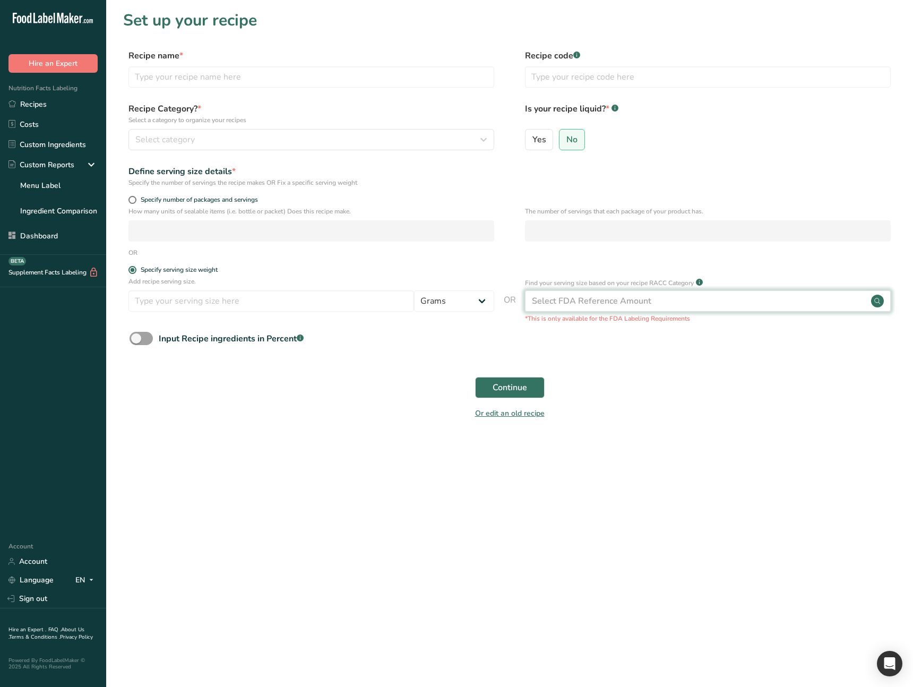
click at [595, 298] on div "Select FDA Reference Amount" at bounding box center [591, 301] width 119 height 13
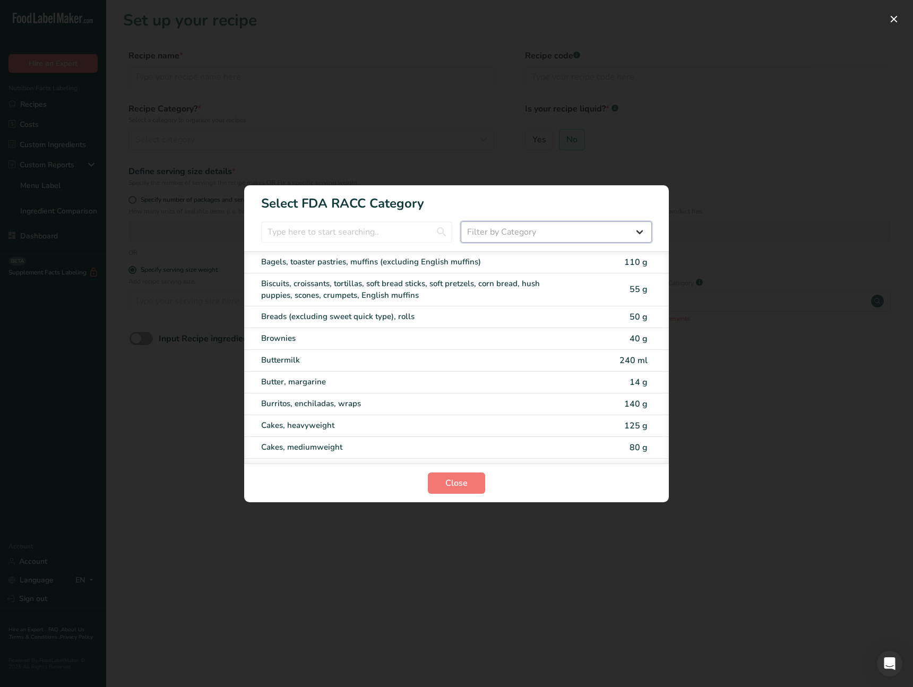
click at [585, 226] on select "Filter by Category All Bakery products [GEOGRAPHIC_DATA] Cereals and other grai…" at bounding box center [556, 231] width 191 height 21
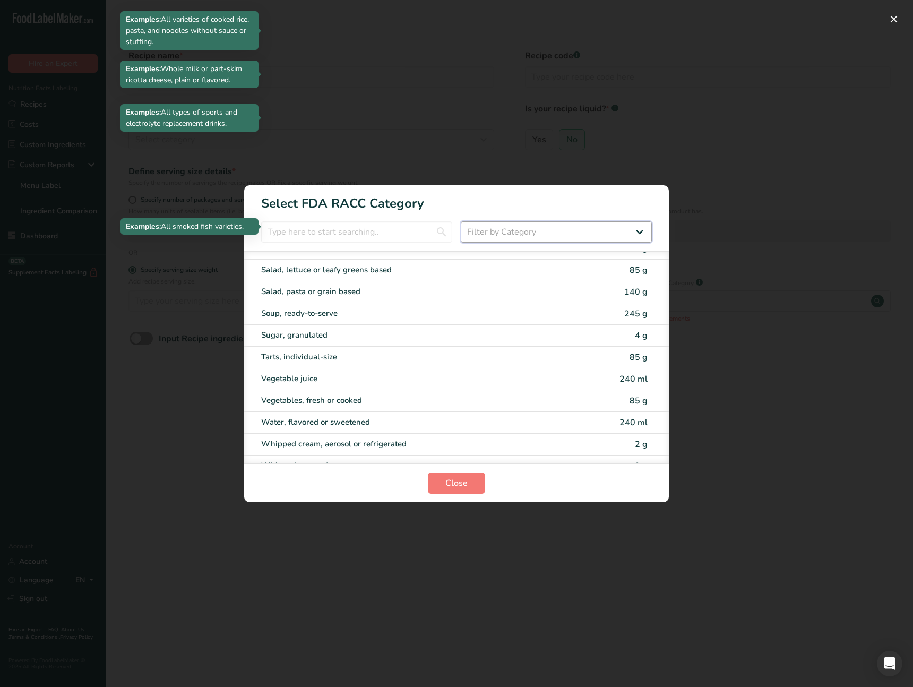
scroll to position [2086, 0]
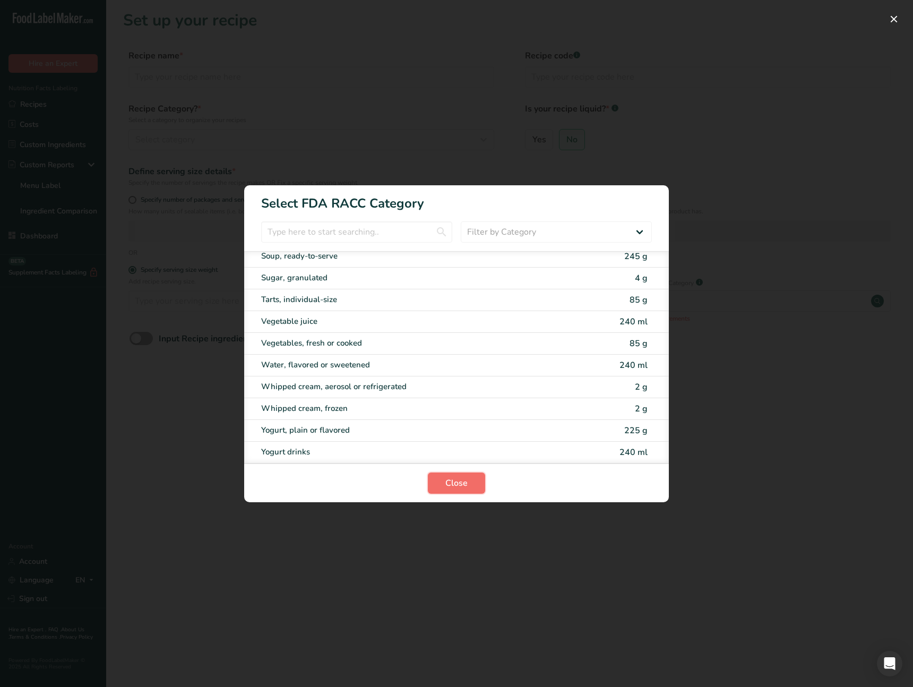
click at [467, 483] on button "Close" at bounding box center [456, 483] width 57 height 21
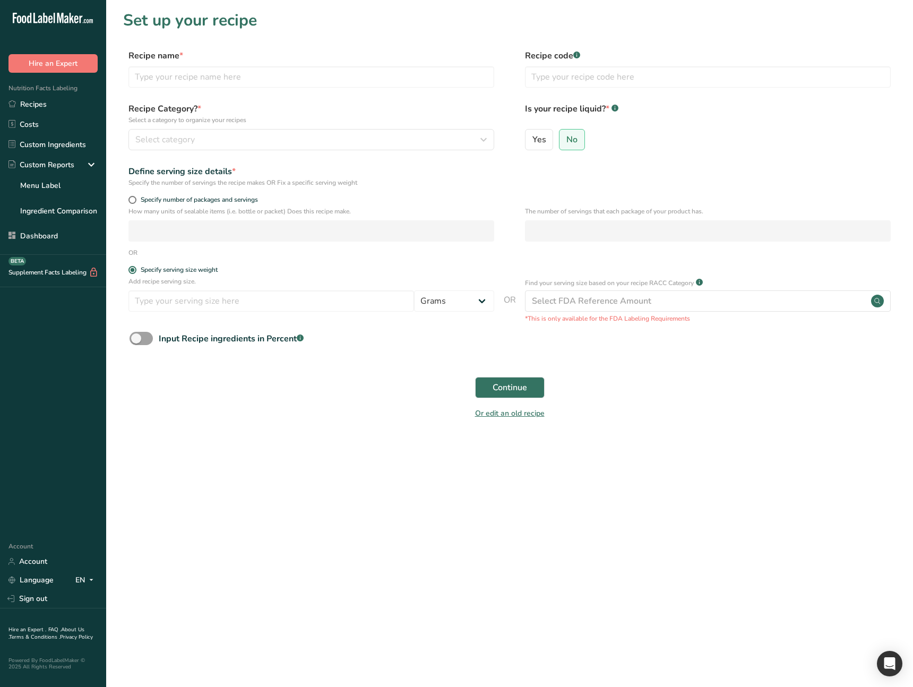
click at [730, 508] on main "Set up your recipe Recipe name * Recipe code .a-a{fill:#347362;}.b-a{fill:#fff;…" at bounding box center [456, 343] width 913 height 687
